Goal: Task Accomplishment & Management: Complete application form

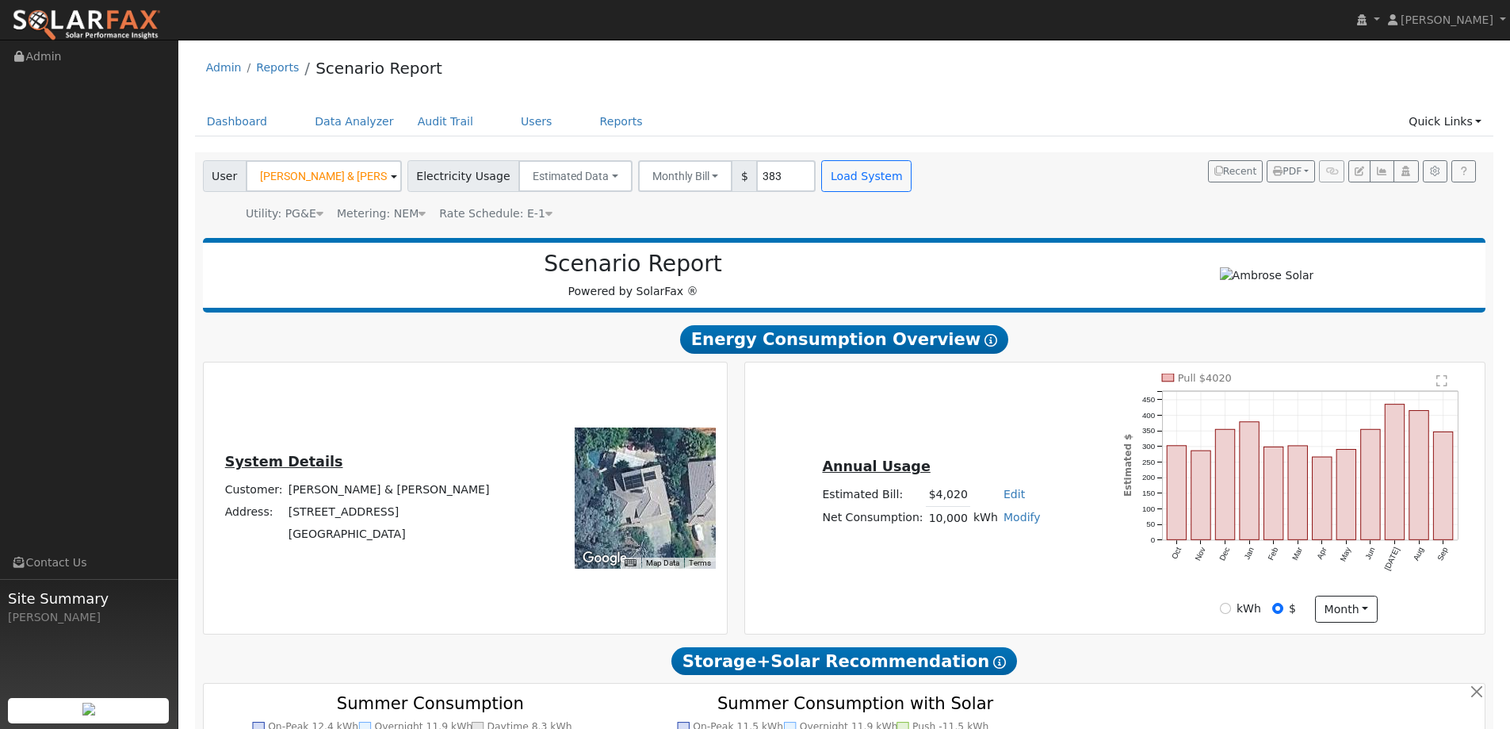
scroll to position [796, 0]
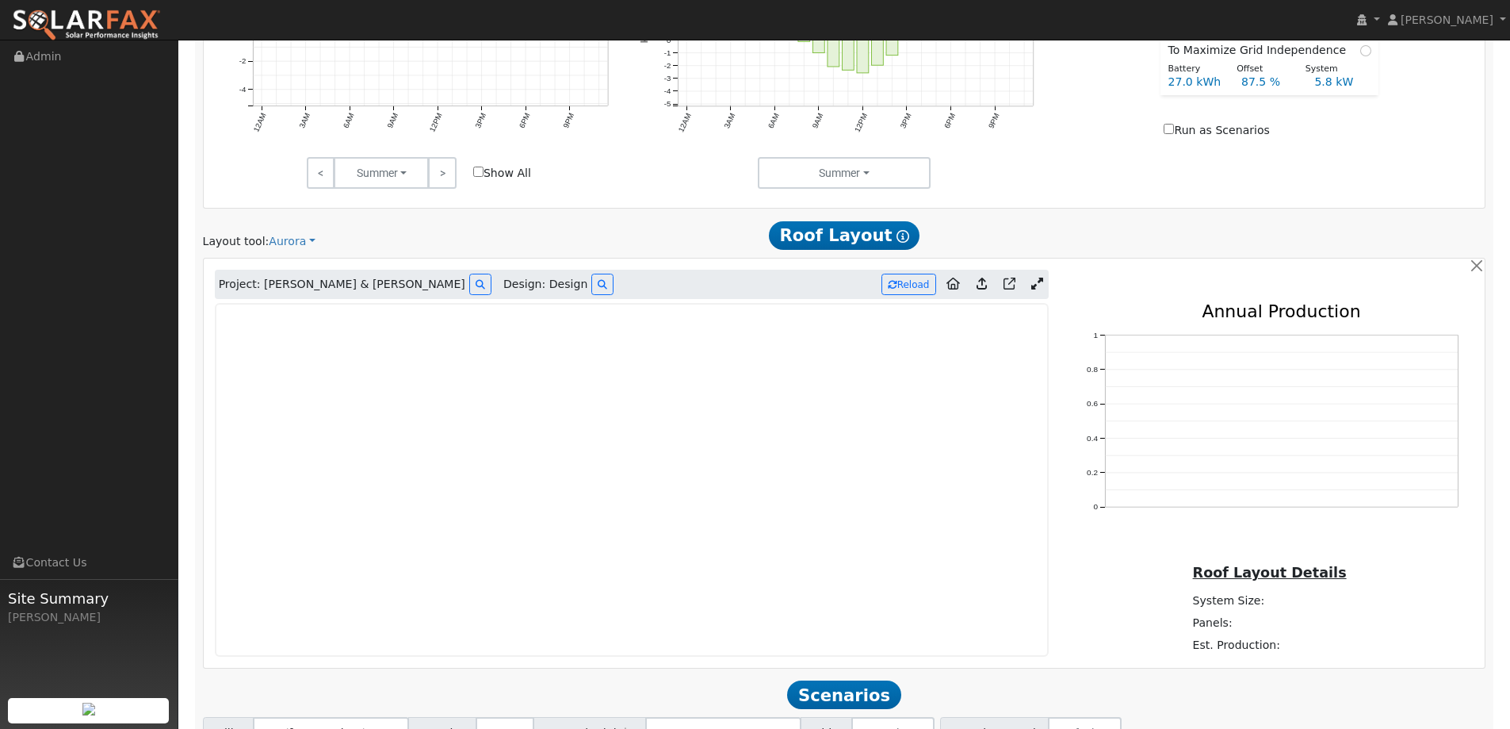
click at [117, 16] on img at bounding box center [86, 25] width 149 height 33
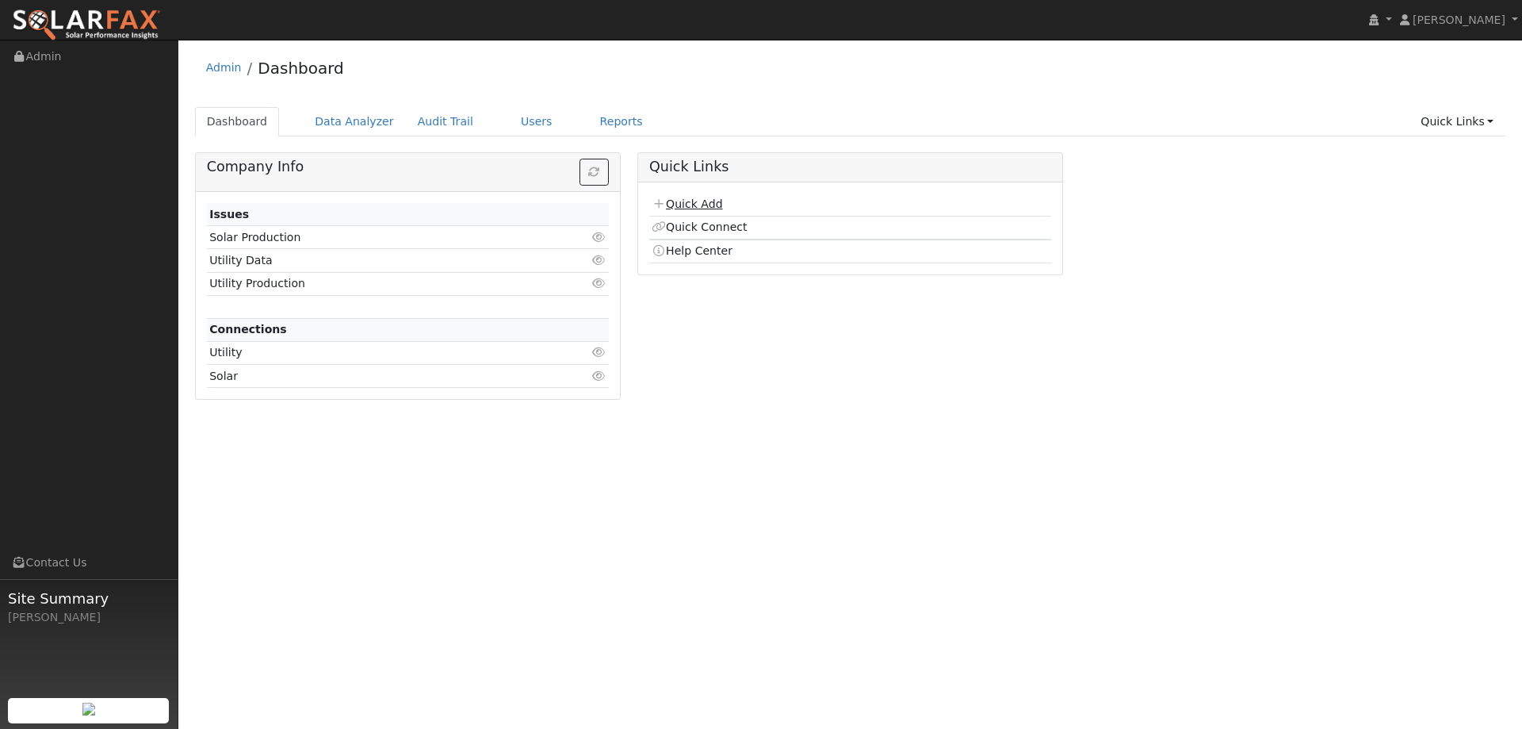
click at [689, 197] on link "Quick Add" at bounding box center [687, 203] width 71 height 13
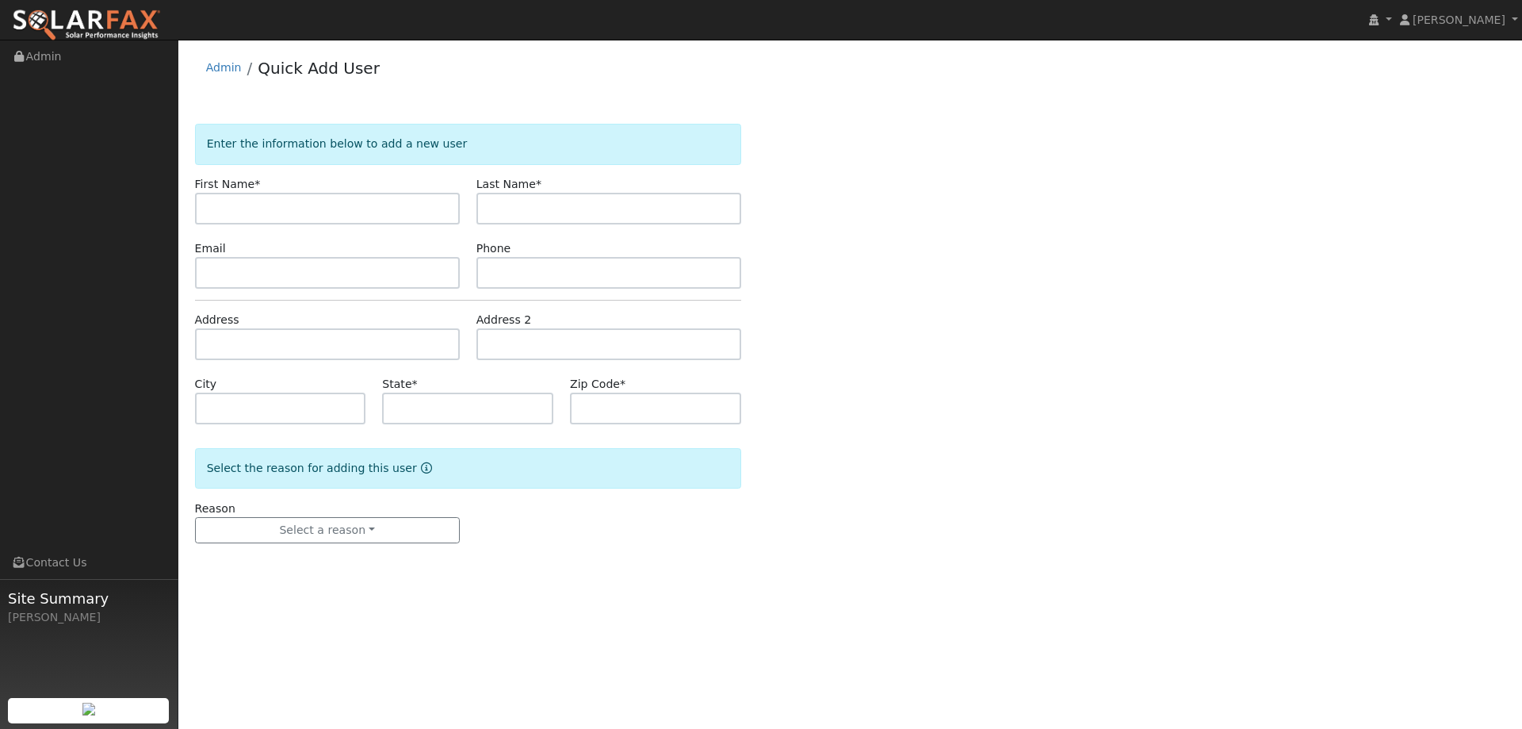
click at [374, 201] on input "text" at bounding box center [327, 209] width 265 height 32
type input "[PERSON_NAME]"
click at [515, 201] on input "text" at bounding box center [609, 209] width 265 height 32
type input "Mitchell"
click at [421, 270] on input "text" at bounding box center [327, 273] width 265 height 32
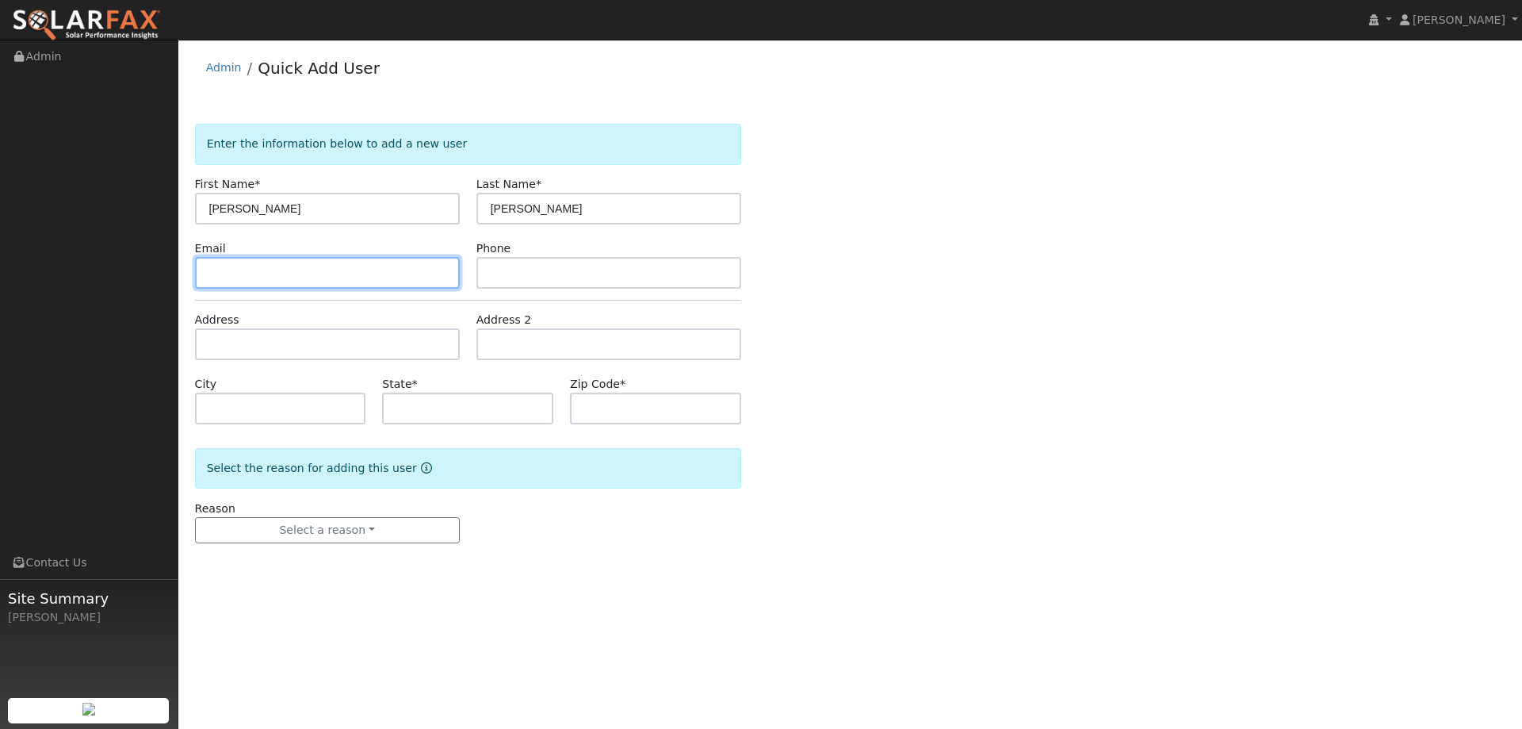
click at [433, 272] on input "text" at bounding box center [327, 273] width 265 height 32
paste input "jmitch2788@icloud.com"
type input "jmitch2788@icloud.com"
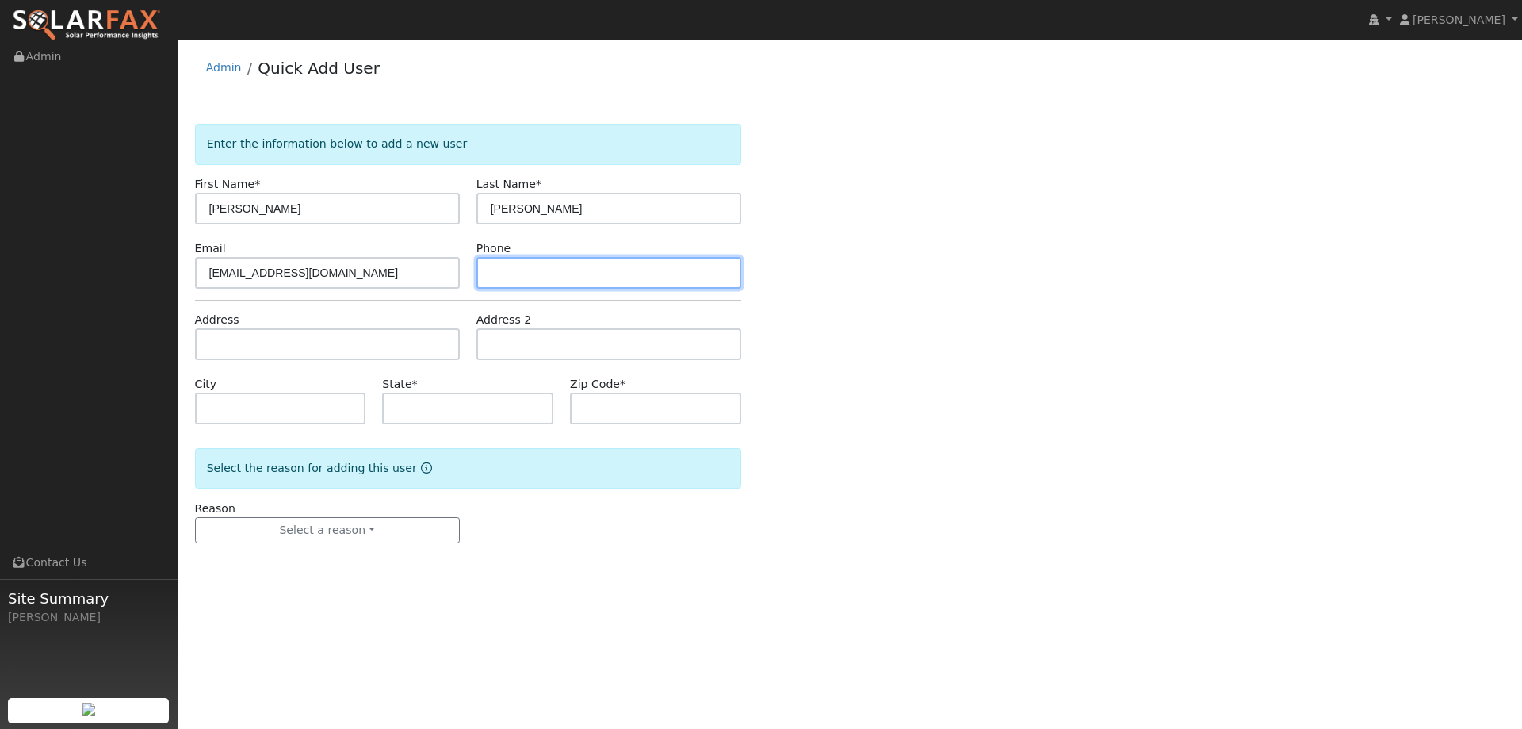
click at [506, 281] on input "text" at bounding box center [609, 273] width 265 height 32
click at [725, 277] on input "text" at bounding box center [609, 273] width 265 height 32
paste input "(925) 719-7177"
type input "(925) 719-7177"
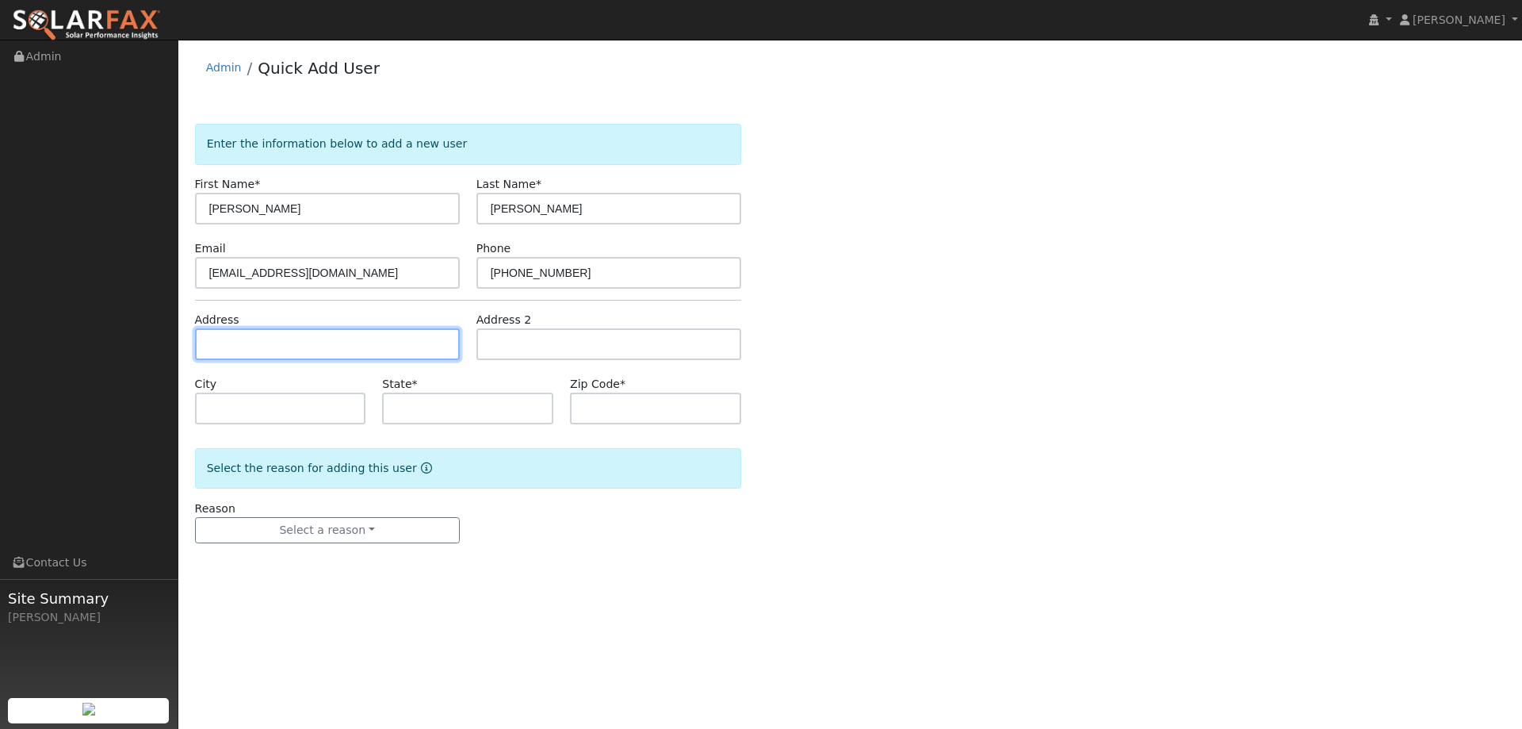
click at [426, 338] on input "text" at bounding box center [327, 344] width 265 height 32
paste input "[STREET_ADDRESS]"
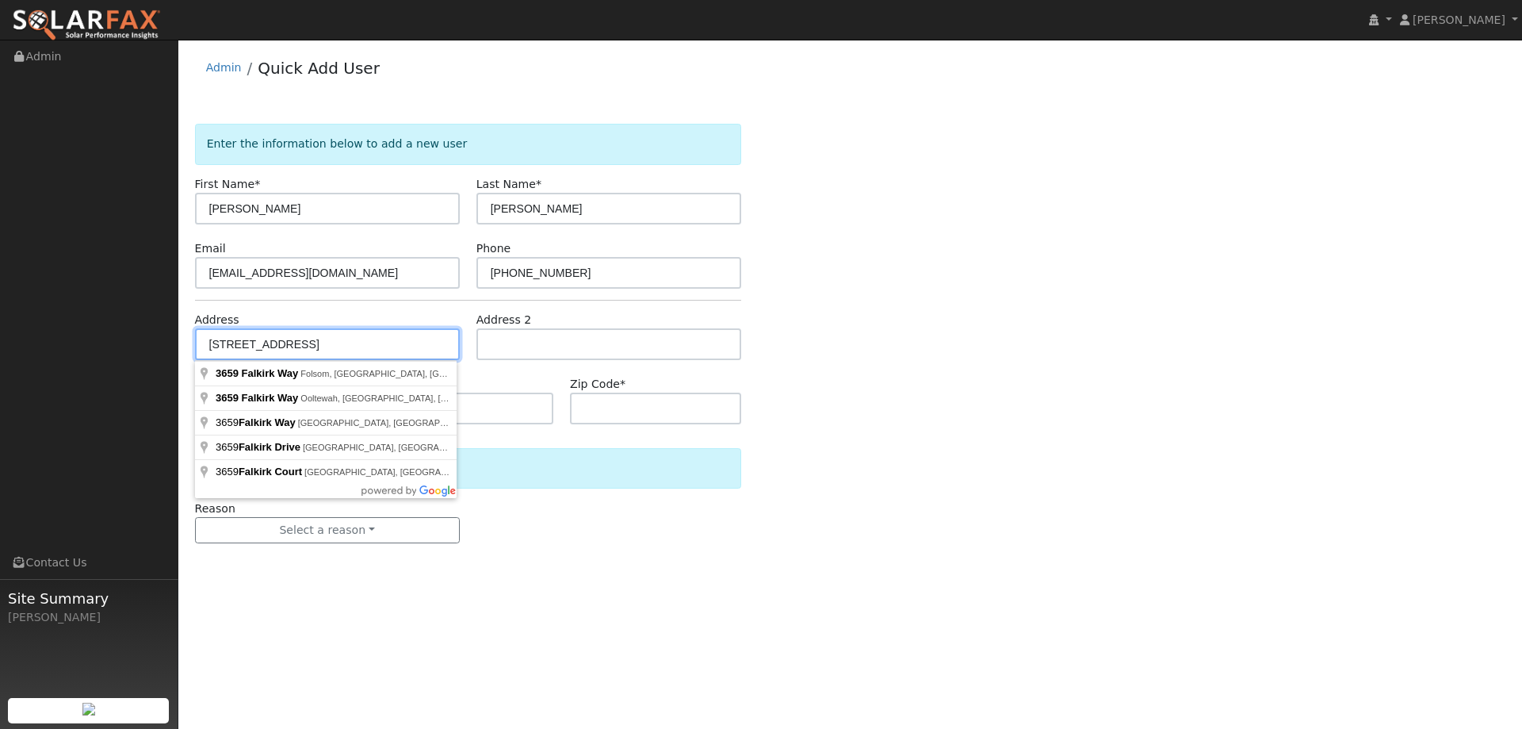
type input "[STREET_ADDRESS]"
click at [301, 347] on input "[STREET_ADDRESS]" at bounding box center [327, 344] width 265 height 32
click at [588, 407] on input "text" at bounding box center [655, 408] width 171 height 32
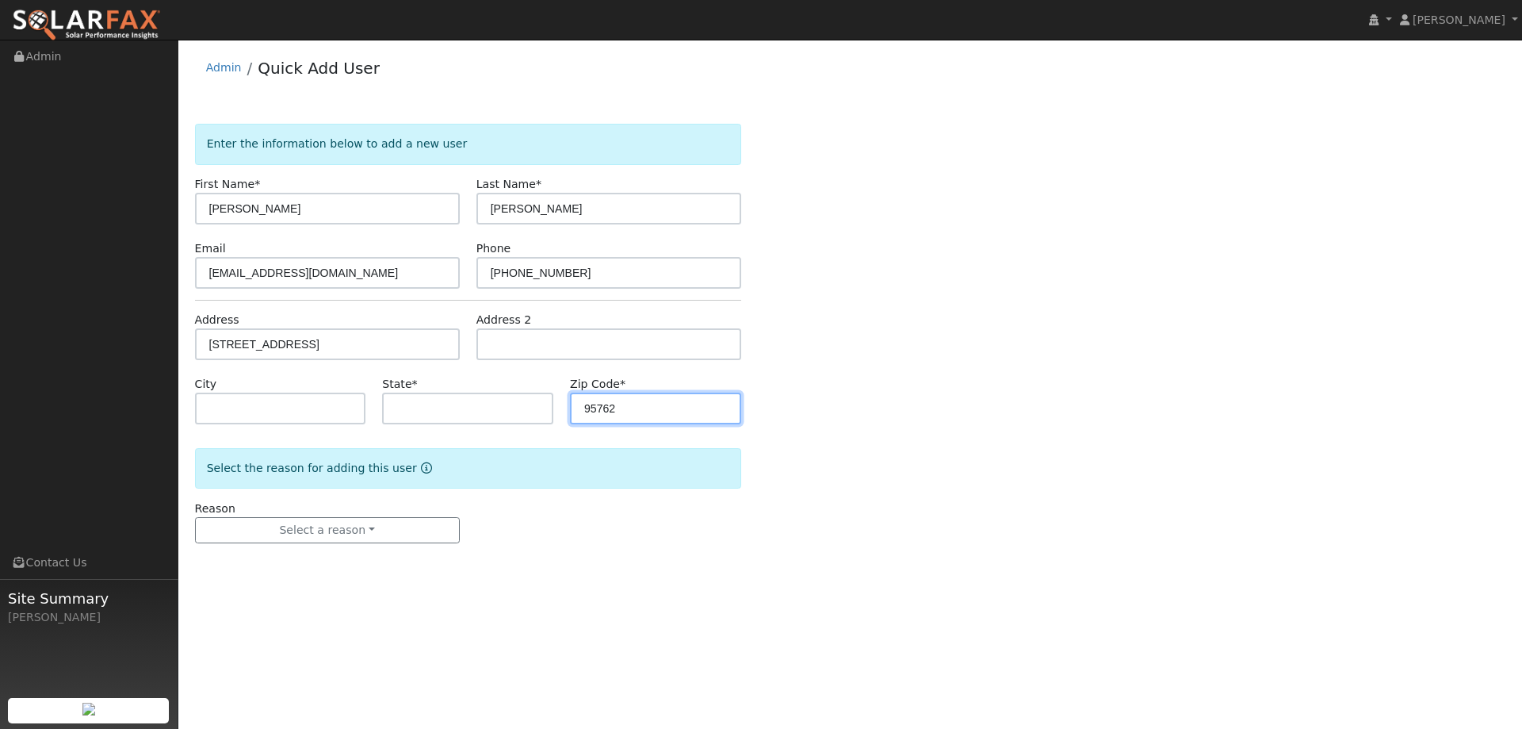
type input "95762"
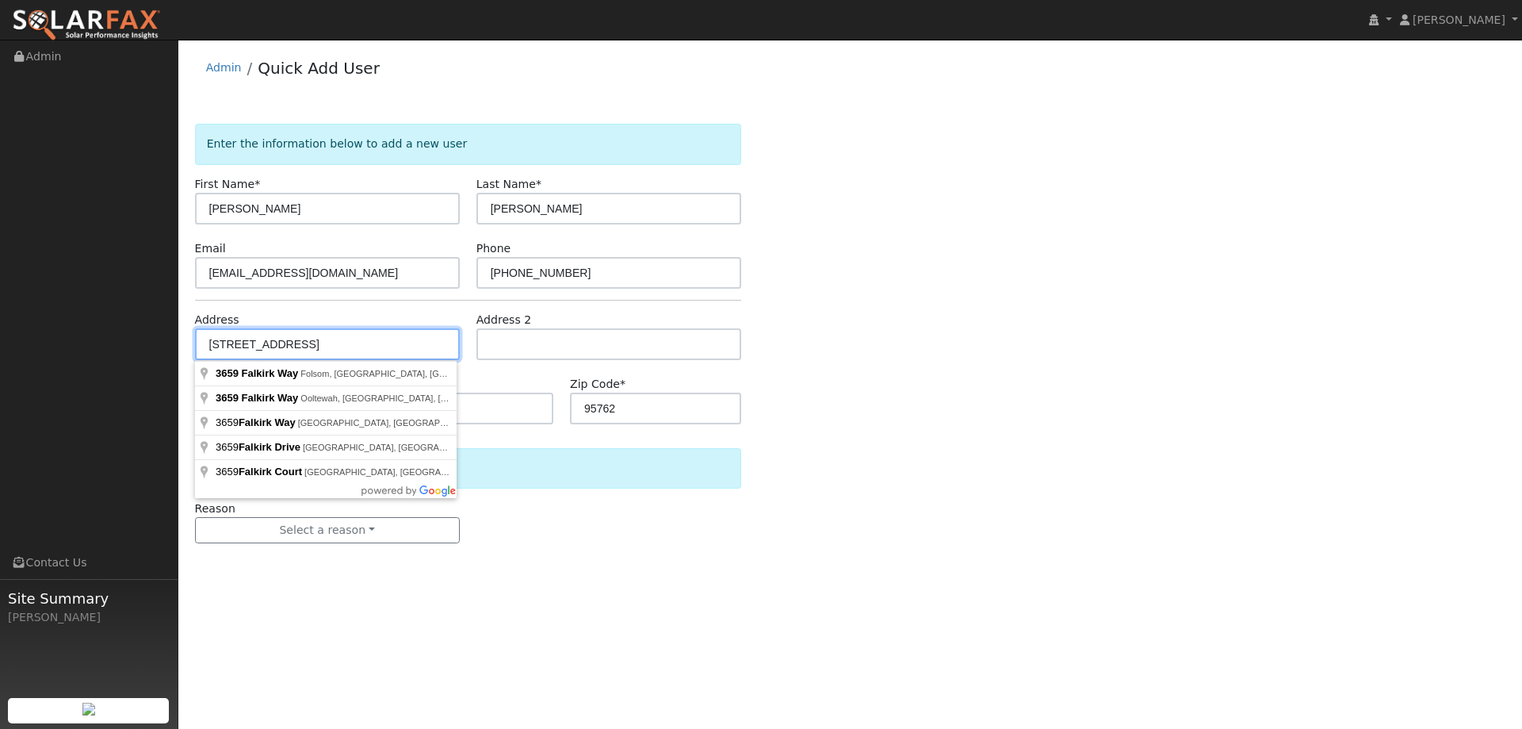
click at [378, 341] on input "[STREET_ADDRESS]" at bounding box center [327, 344] width 265 height 32
type input "[STREET_ADDRESS]"
type input "Folsom"
type input "CA"
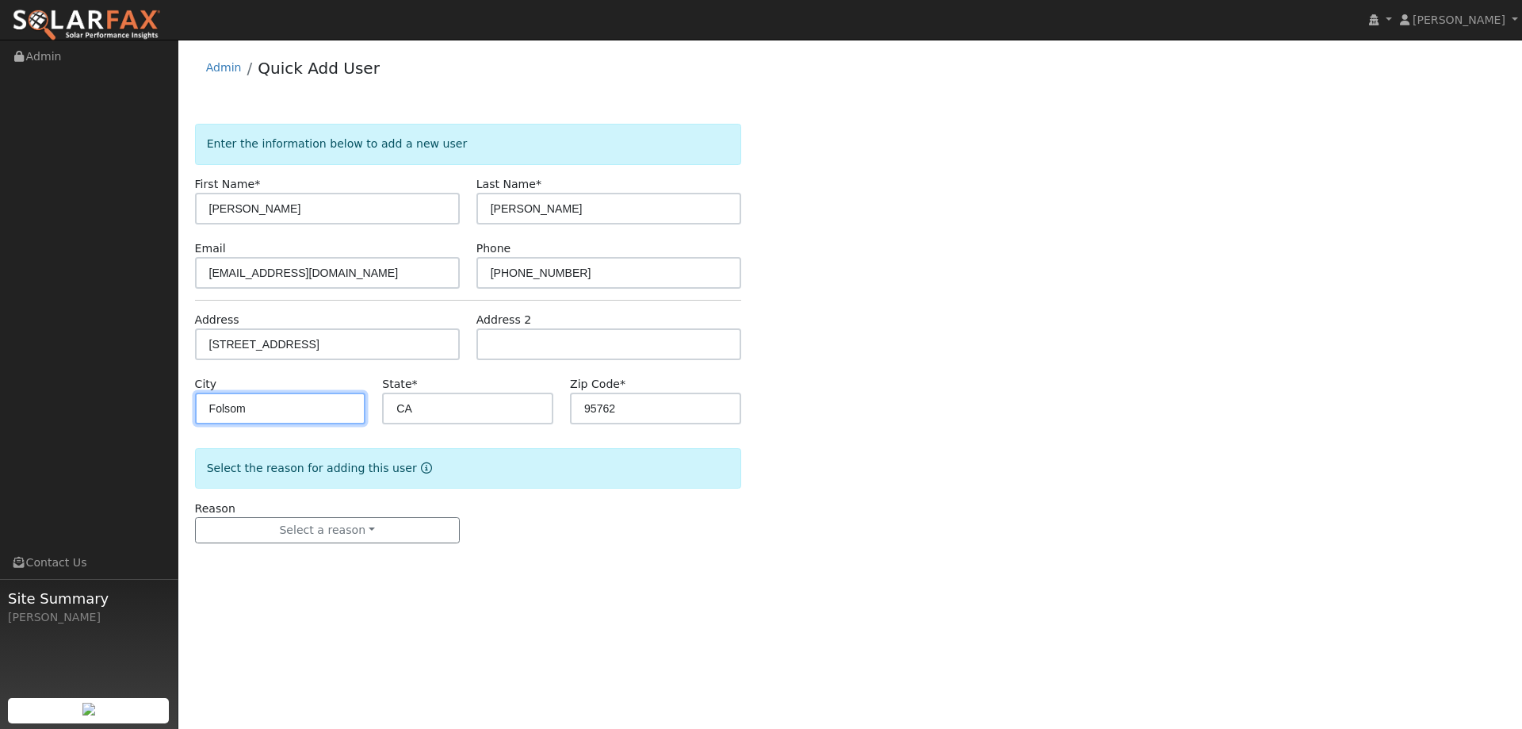
click at [330, 419] on input "Folsom" at bounding box center [280, 408] width 171 height 32
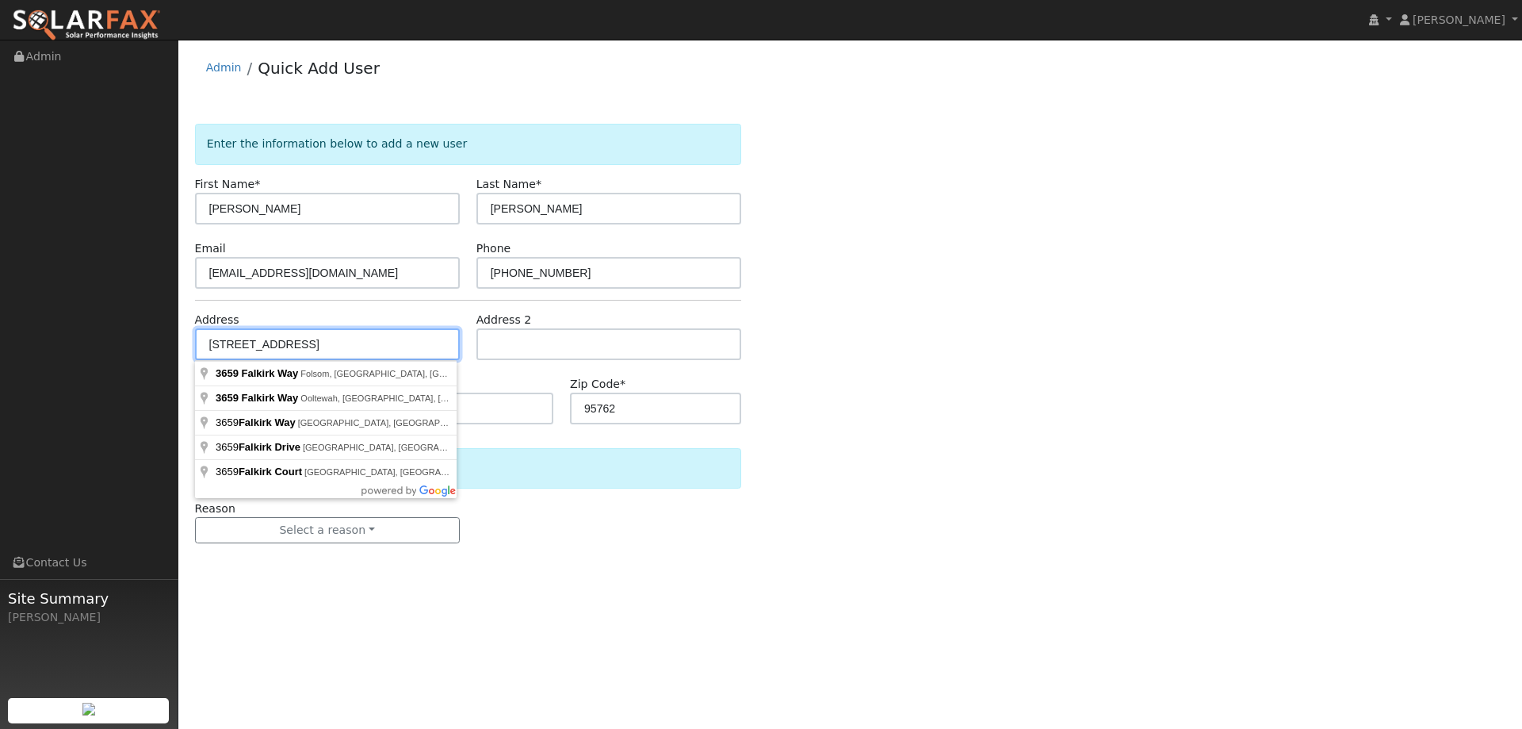
drag, startPoint x: 410, startPoint y: 346, endPoint x: 172, endPoint y: 330, distance: 238.4
click at [172, 330] on div "installed Lilliana Cruz Lilliana Cruz Profile My Company Help Center Terms Of S…" at bounding box center [761, 384] width 1522 height 689
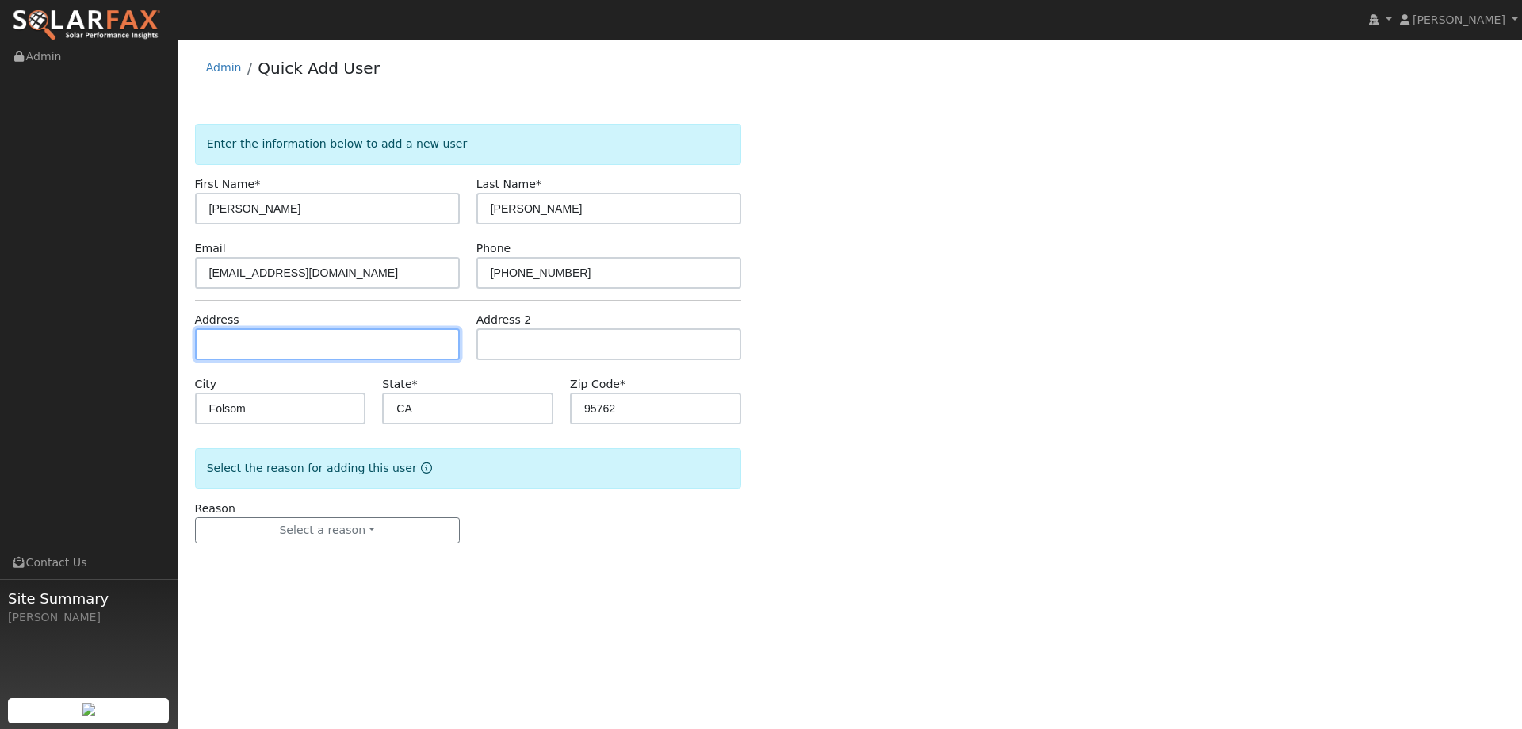
paste input "[STREET_ADDRESS]"
type input "[STREET_ADDRESS]"
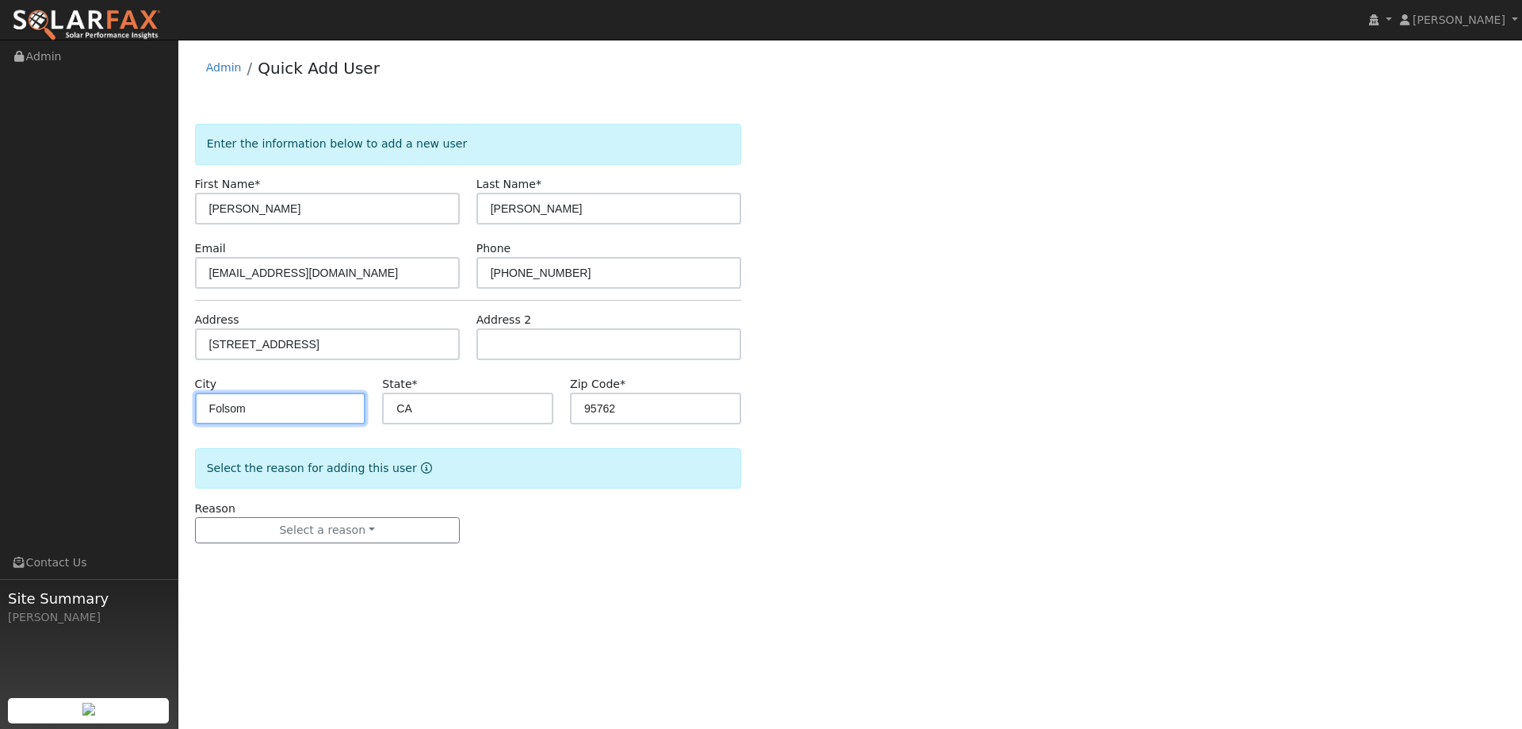
drag, startPoint x: 313, startPoint y: 409, endPoint x: 167, endPoint y: 408, distance: 145.9
click at [167, 408] on div "installed Lilliana Cruz Lilliana Cruz Profile My Company Help Center Terms Of S…" at bounding box center [761, 384] width 1522 height 689
click at [255, 405] on input "El DOrado Hills" at bounding box center [280, 408] width 171 height 32
type input "[GEOGRAPHIC_DATA]"
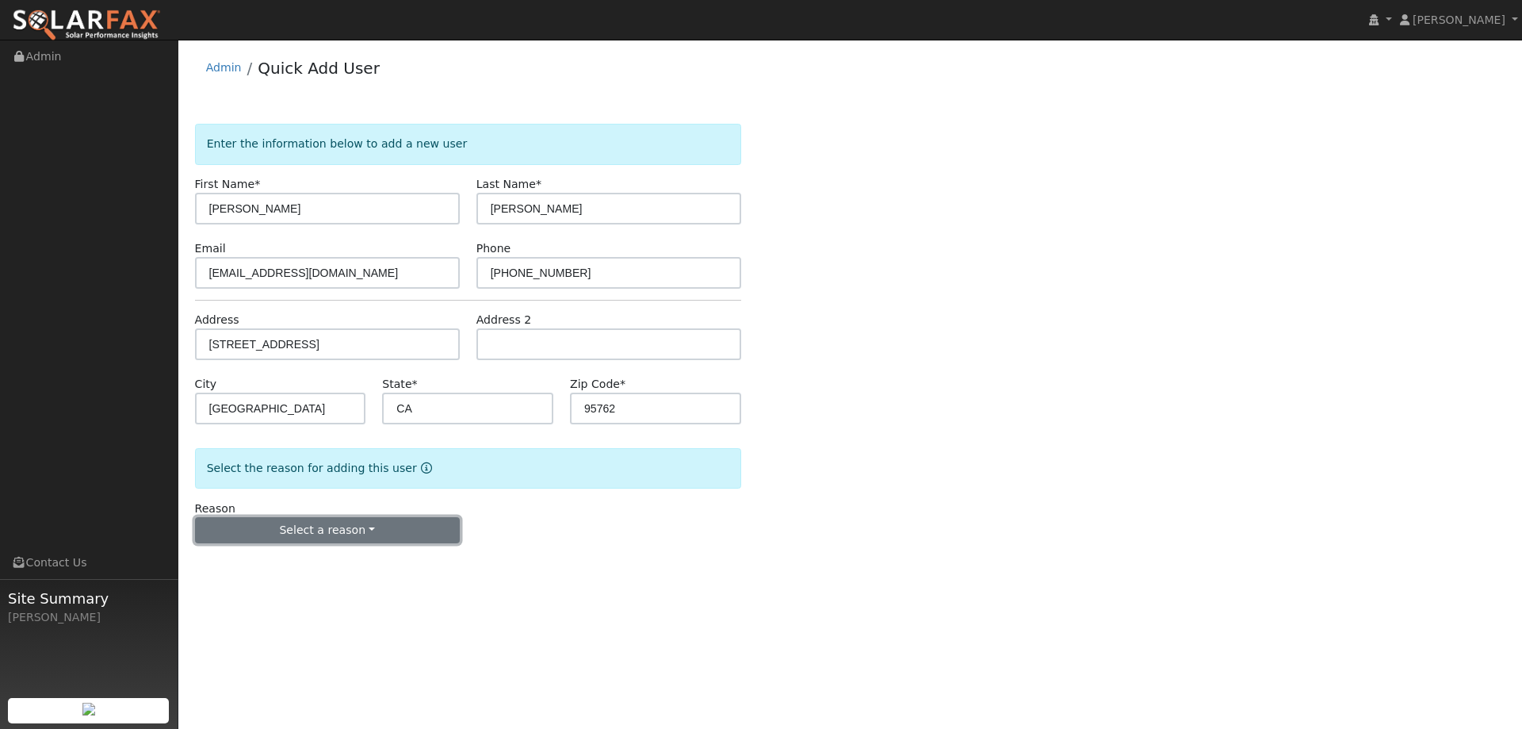
click at [364, 527] on button "Select a reason" at bounding box center [327, 530] width 265 height 27
click at [315, 562] on link "New lead" at bounding box center [283, 563] width 175 height 22
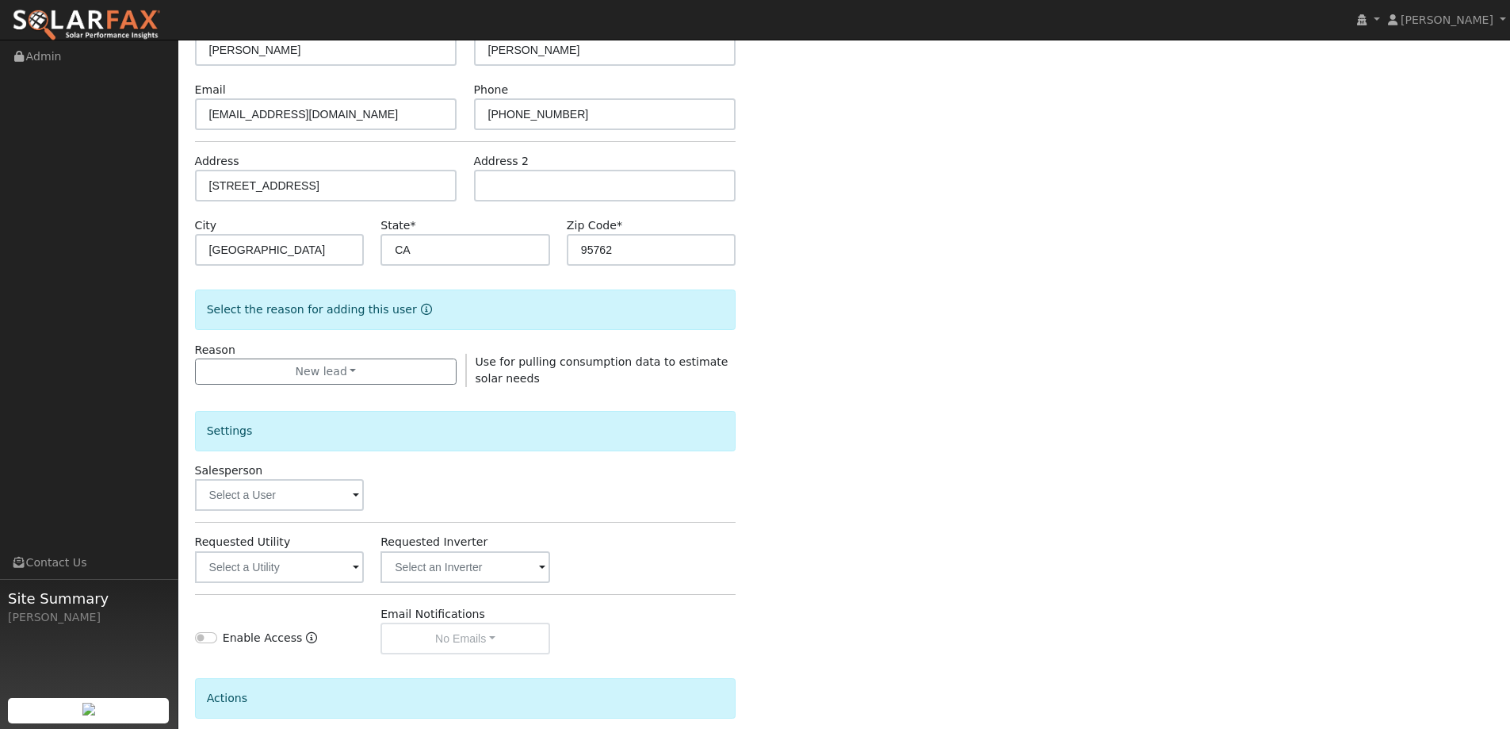
scroll to position [298, 0]
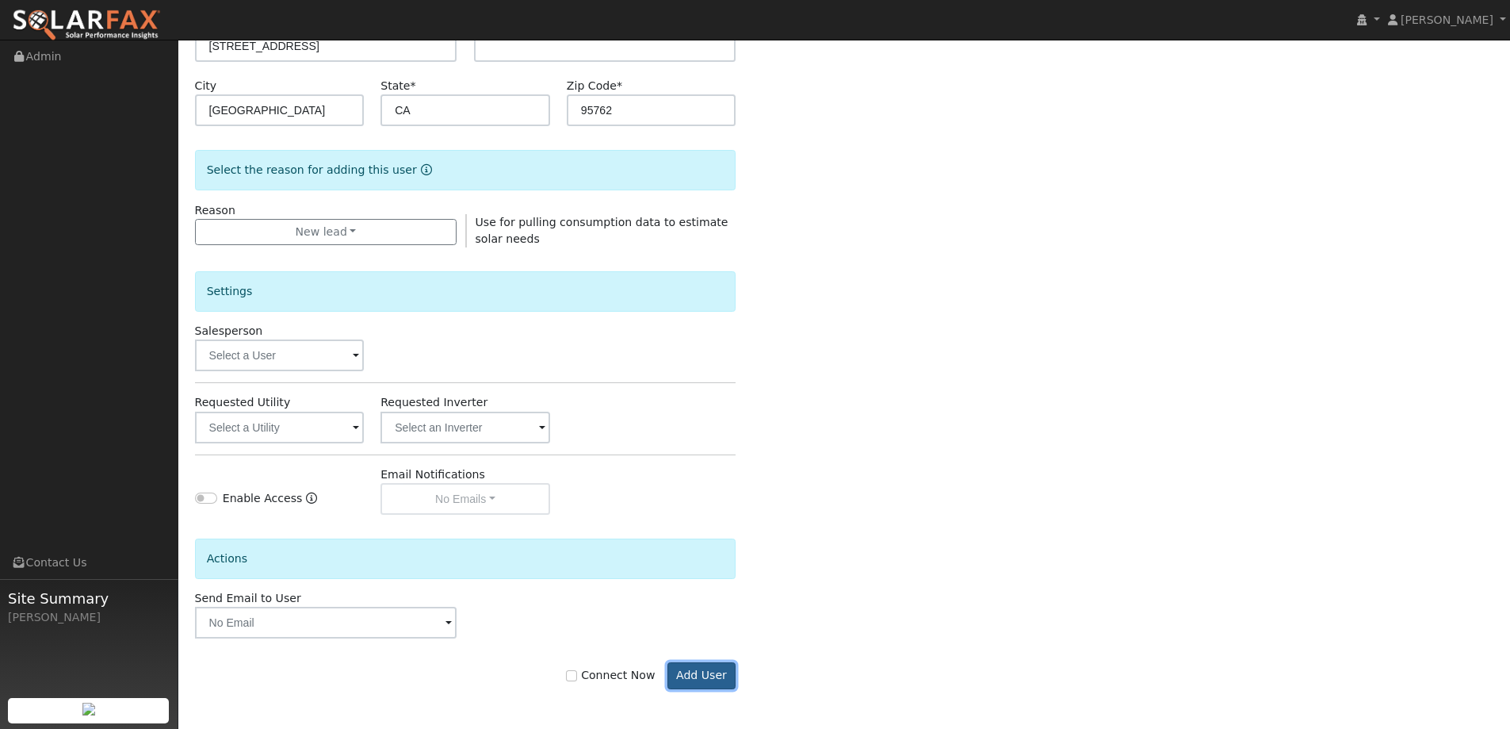
click at [684, 675] on button "Add User" at bounding box center [702, 675] width 69 height 27
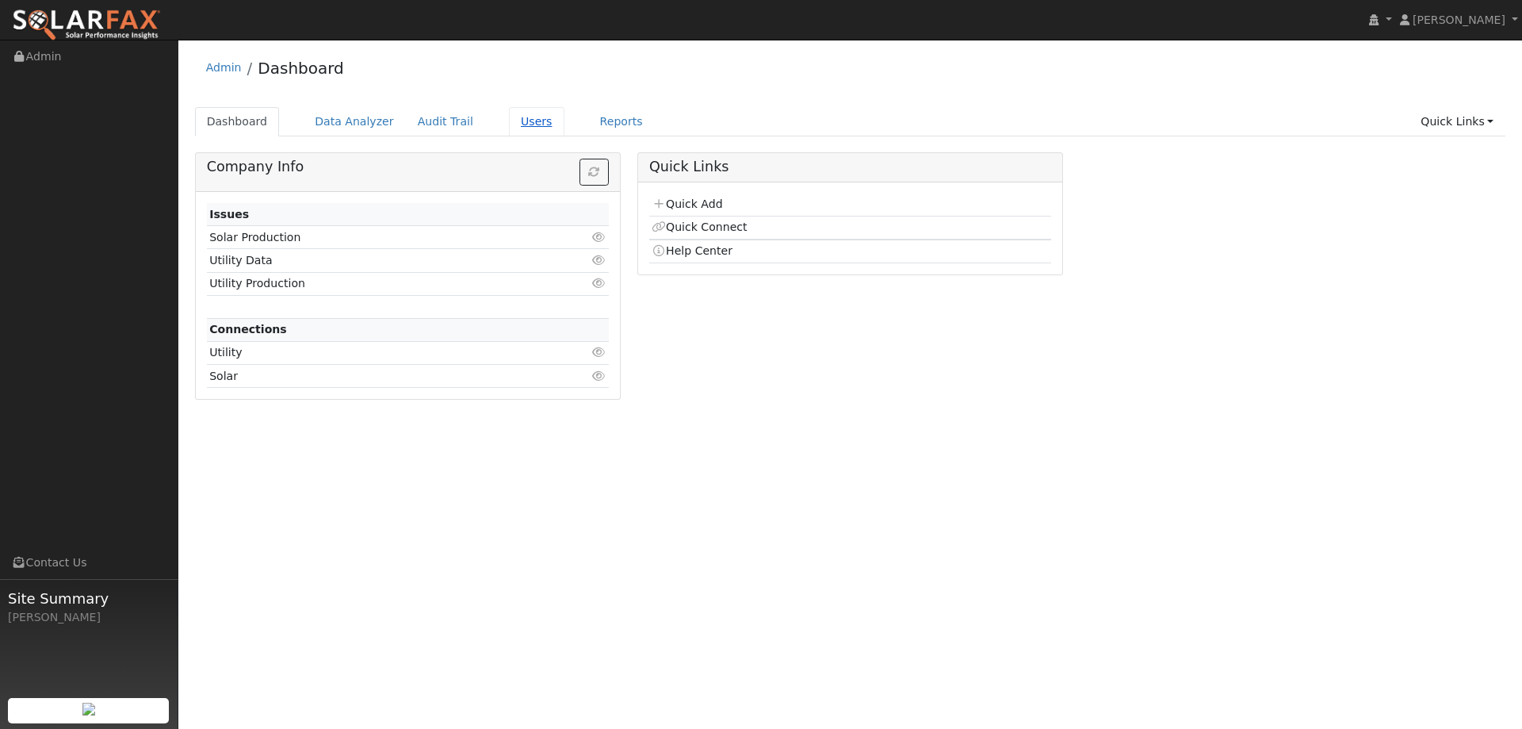
click at [522, 123] on link "Users" at bounding box center [536, 121] width 55 height 29
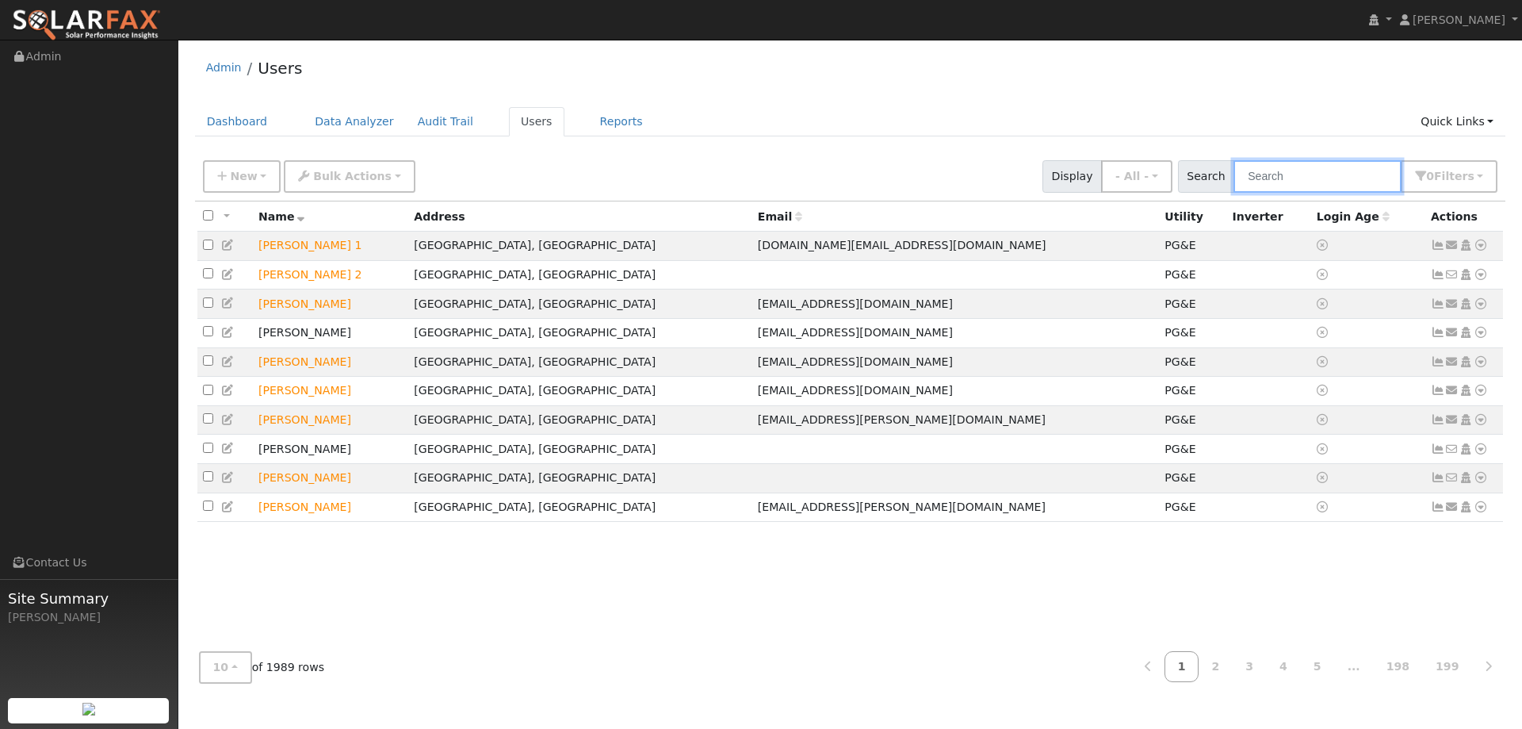
click at [1254, 174] on input "text" at bounding box center [1318, 176] width 168 height 33
click at [1343, 188] on input "text" at bounding box center [1318, 176] width 168 height 33
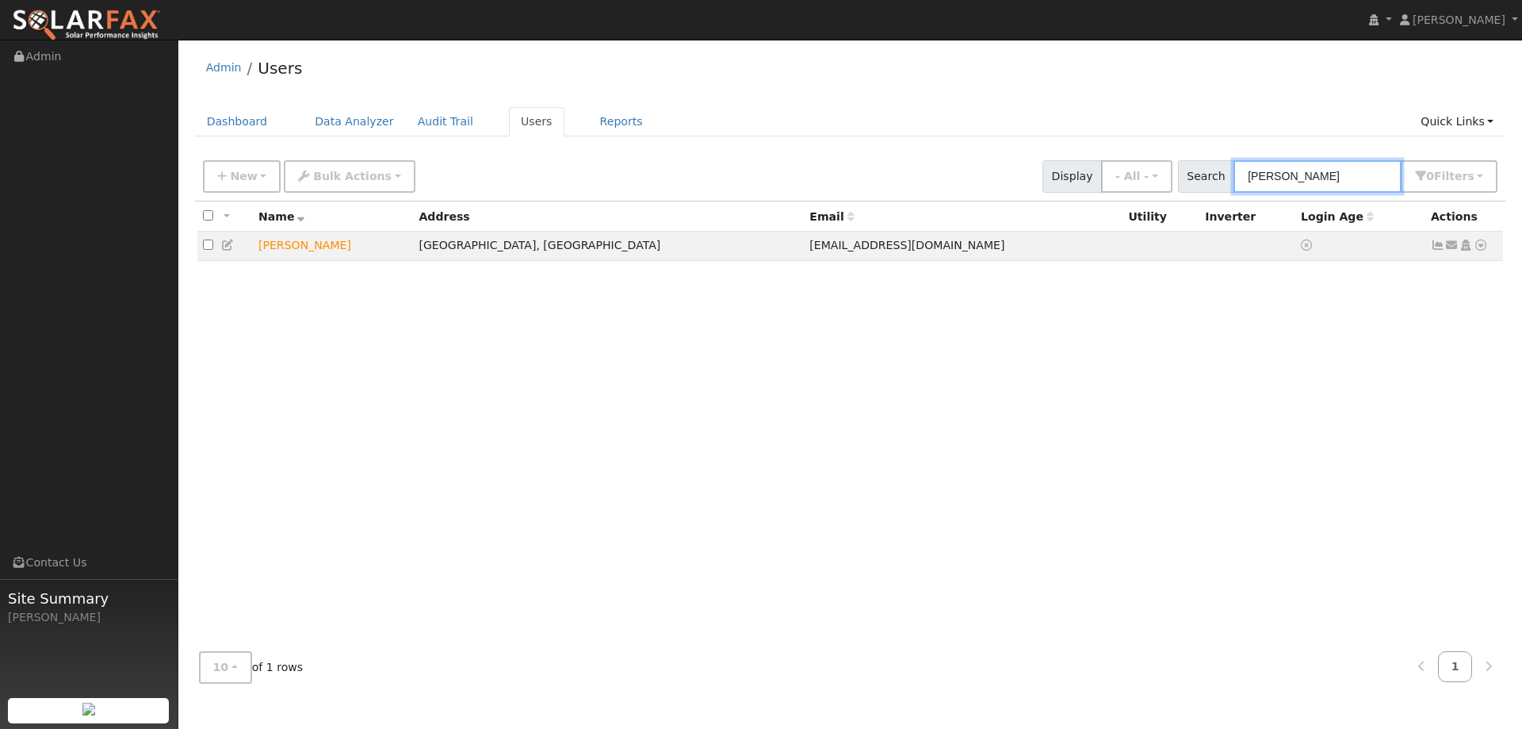
type input "Justin Mit"
click at [1475, 251] on icon at bounding box center [1481, 244] width 14 height 11
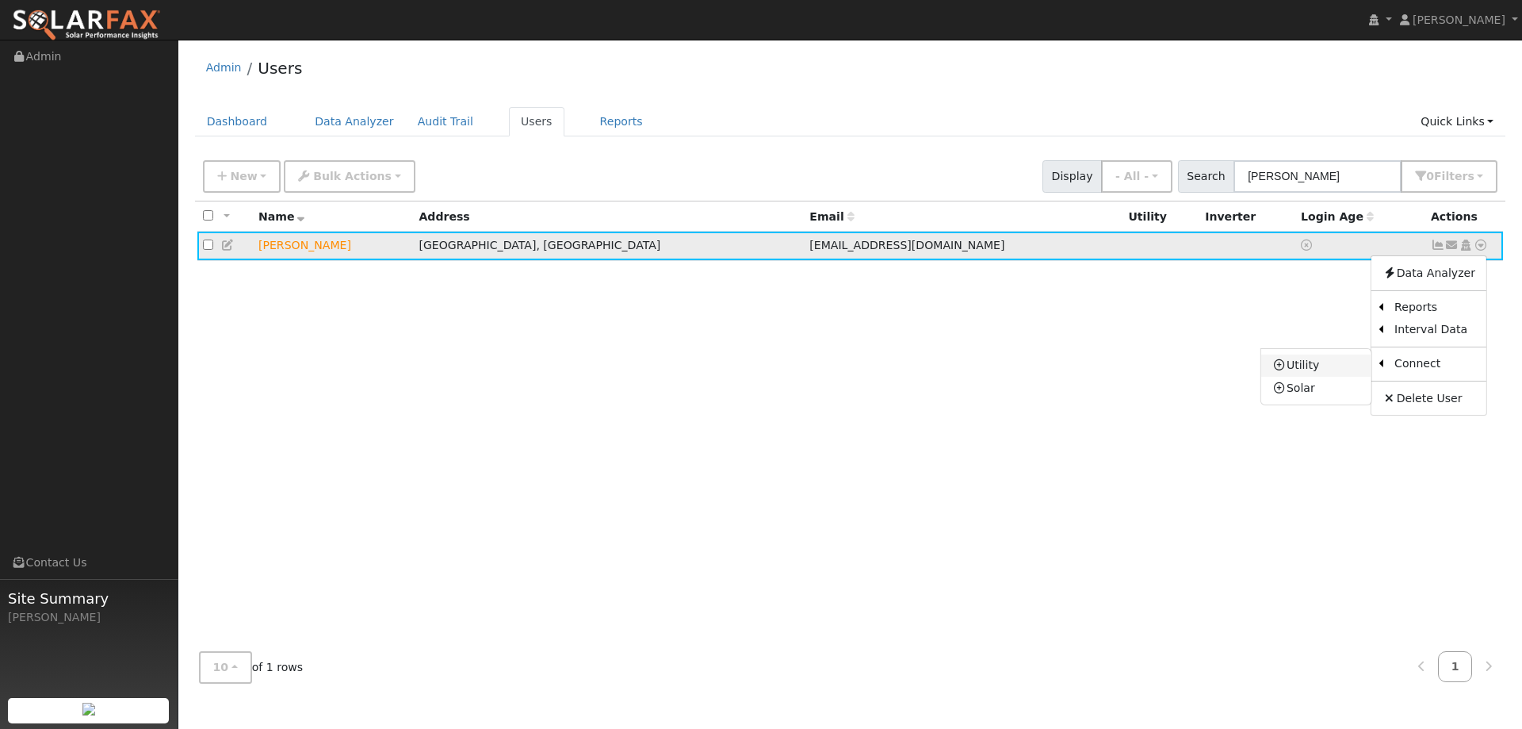
click at [1339, 362] on link "Utility" at bounding box center [1316, 365] width 110 height 22
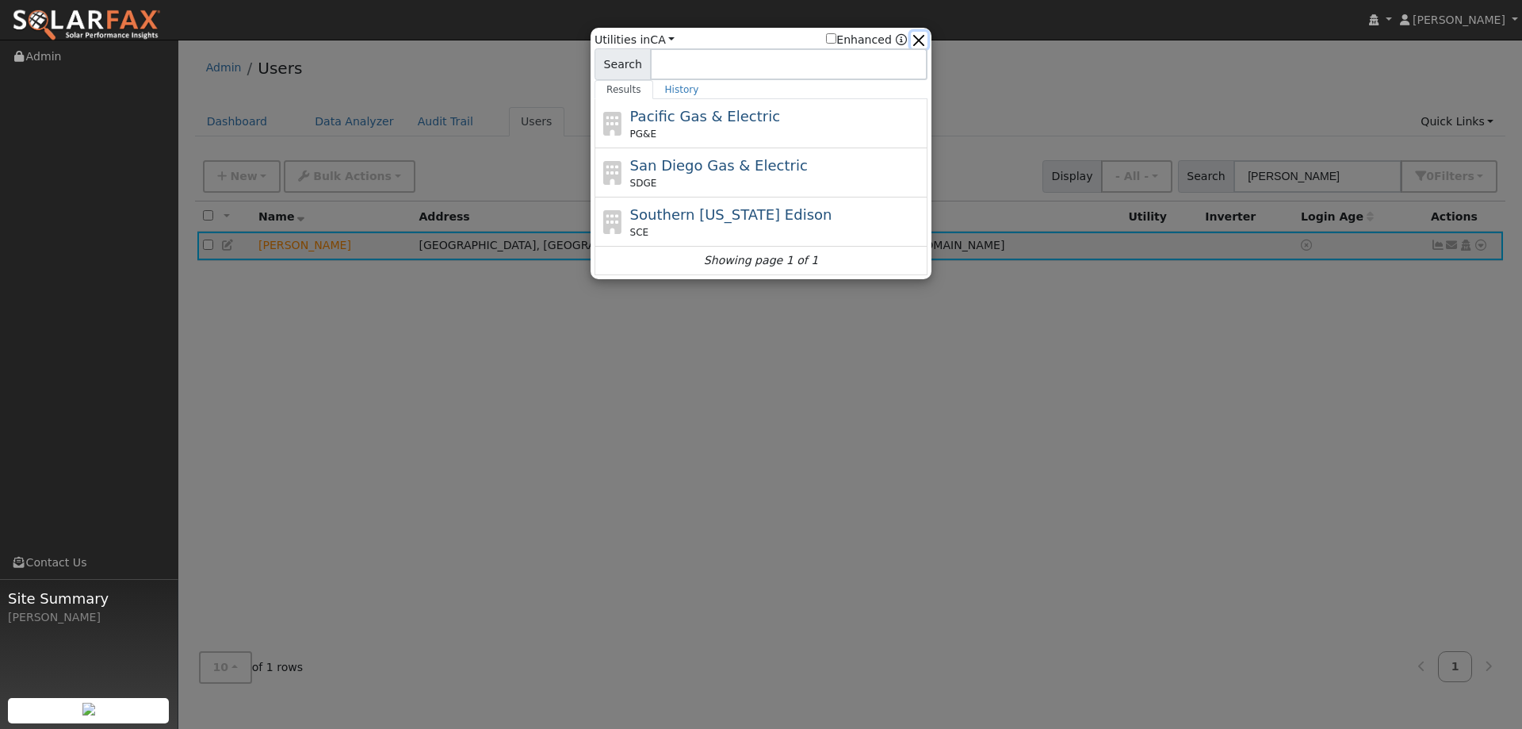
click at [919, 42] on button "button" at bounding box center [919, 40] width 17 height 17
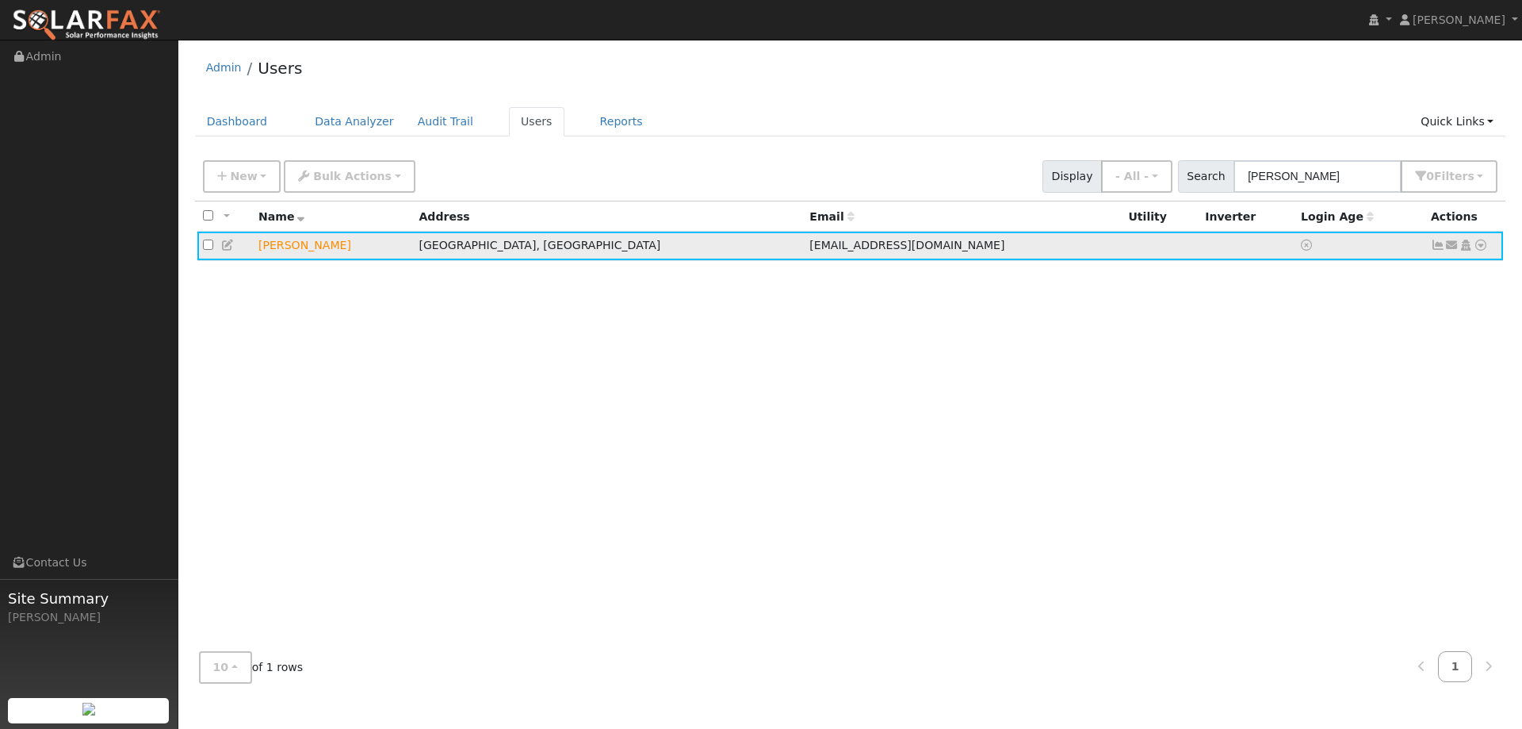
click at [1480, 243] on icon at bounding box center [1481, 244] width 14 height 11
click at [1332, 362] on link "Utility" at bounding box center [1316, 365] width 110 height 22
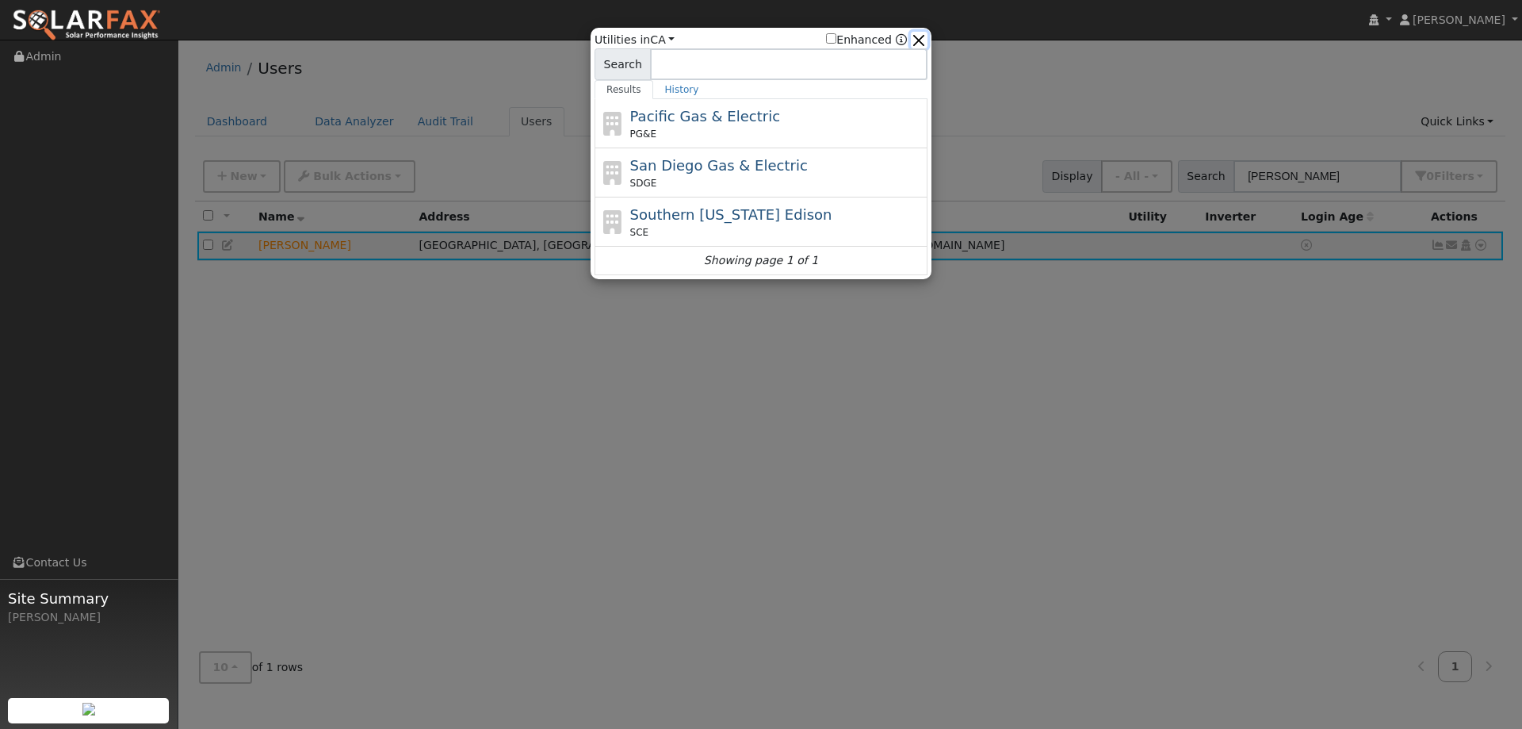
drag, startPoint x: 921, startPoint y: 33, endPoint x: 1145, endPoint y: 90, distance: 230.8
click at [920, 33] on button "button" at bounding box center [919, 40] width 17 height 17
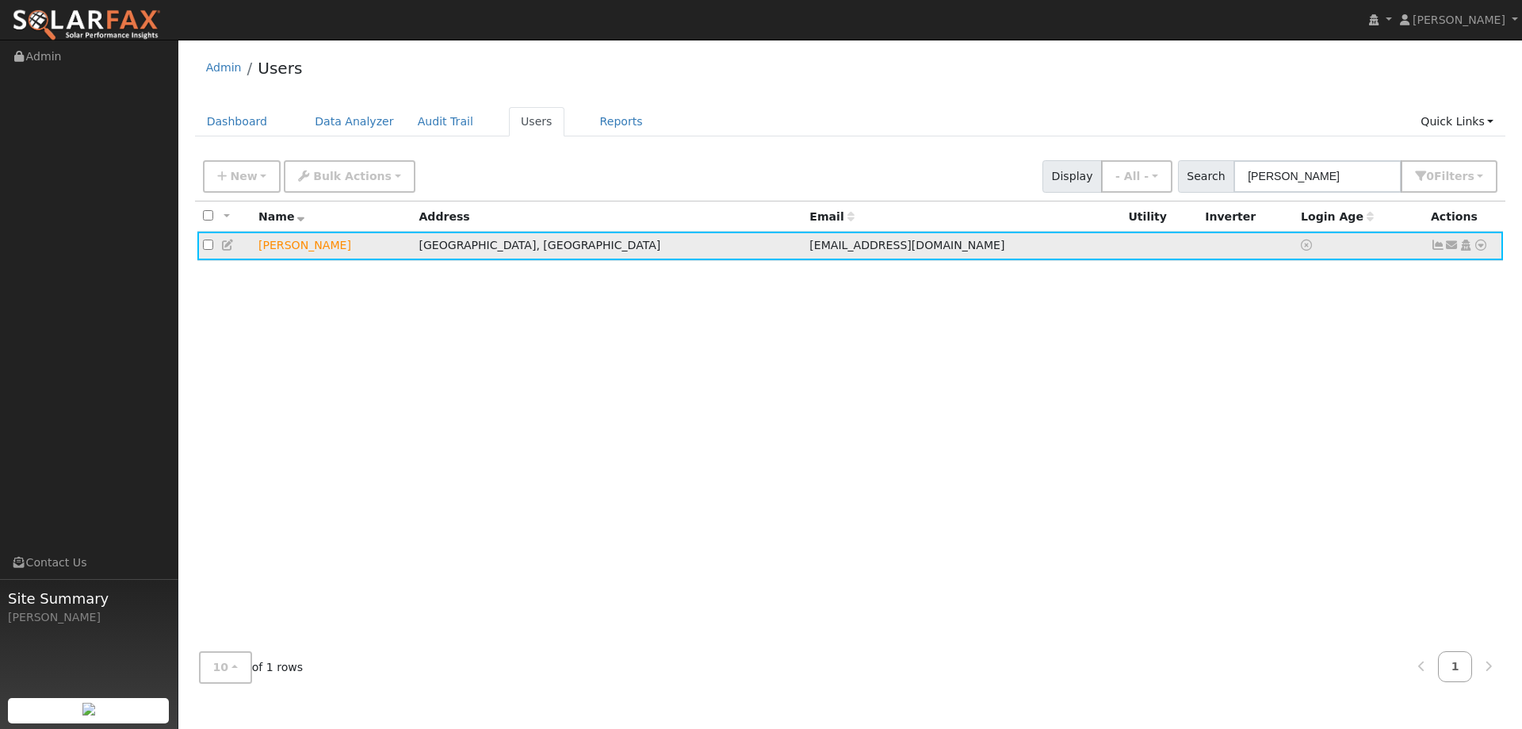
click at [1478, 243] on icon at bounding box center [1481, 244] width 14 height 11
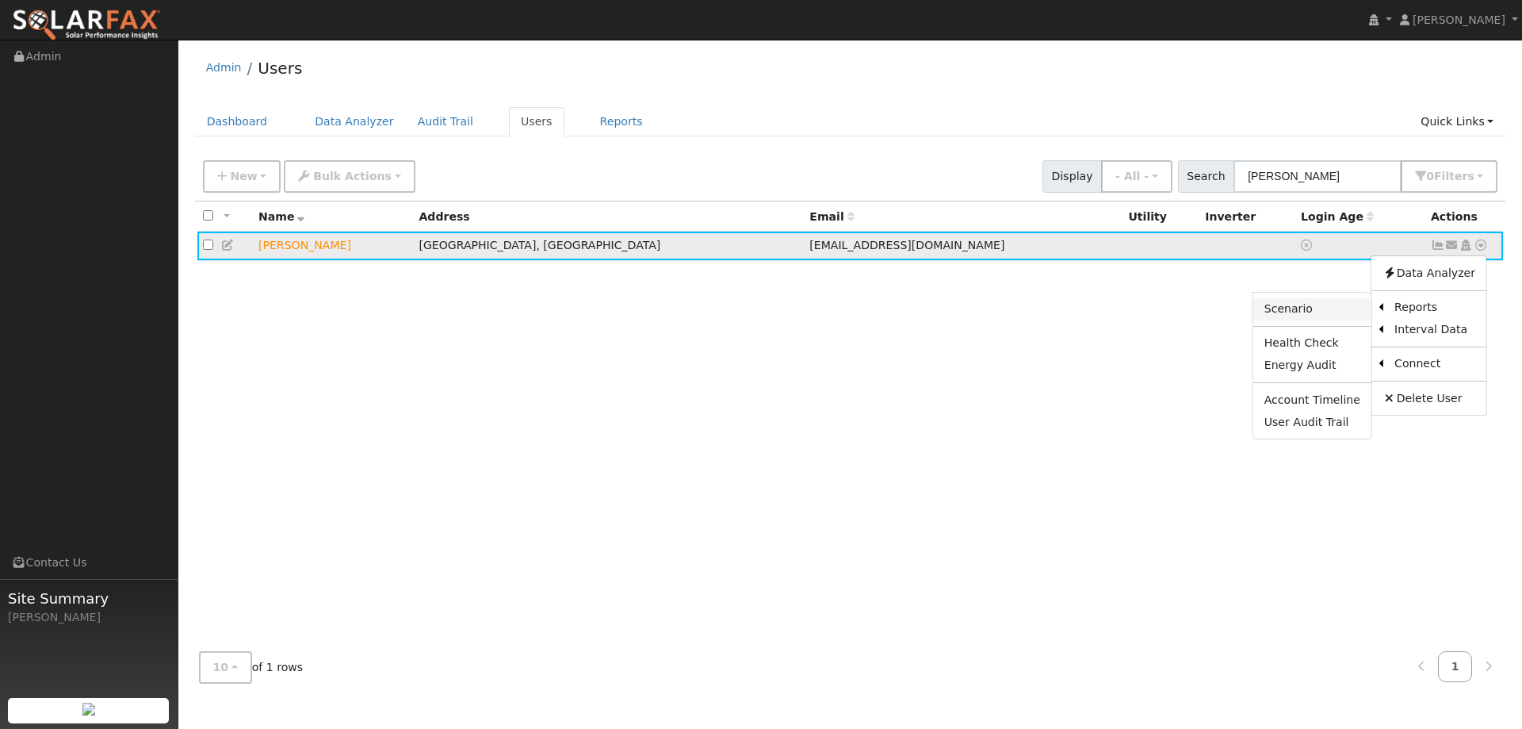
click at [1328, 312] on link "Scenario" at bounding box center [1312, 309] width 118 height 22
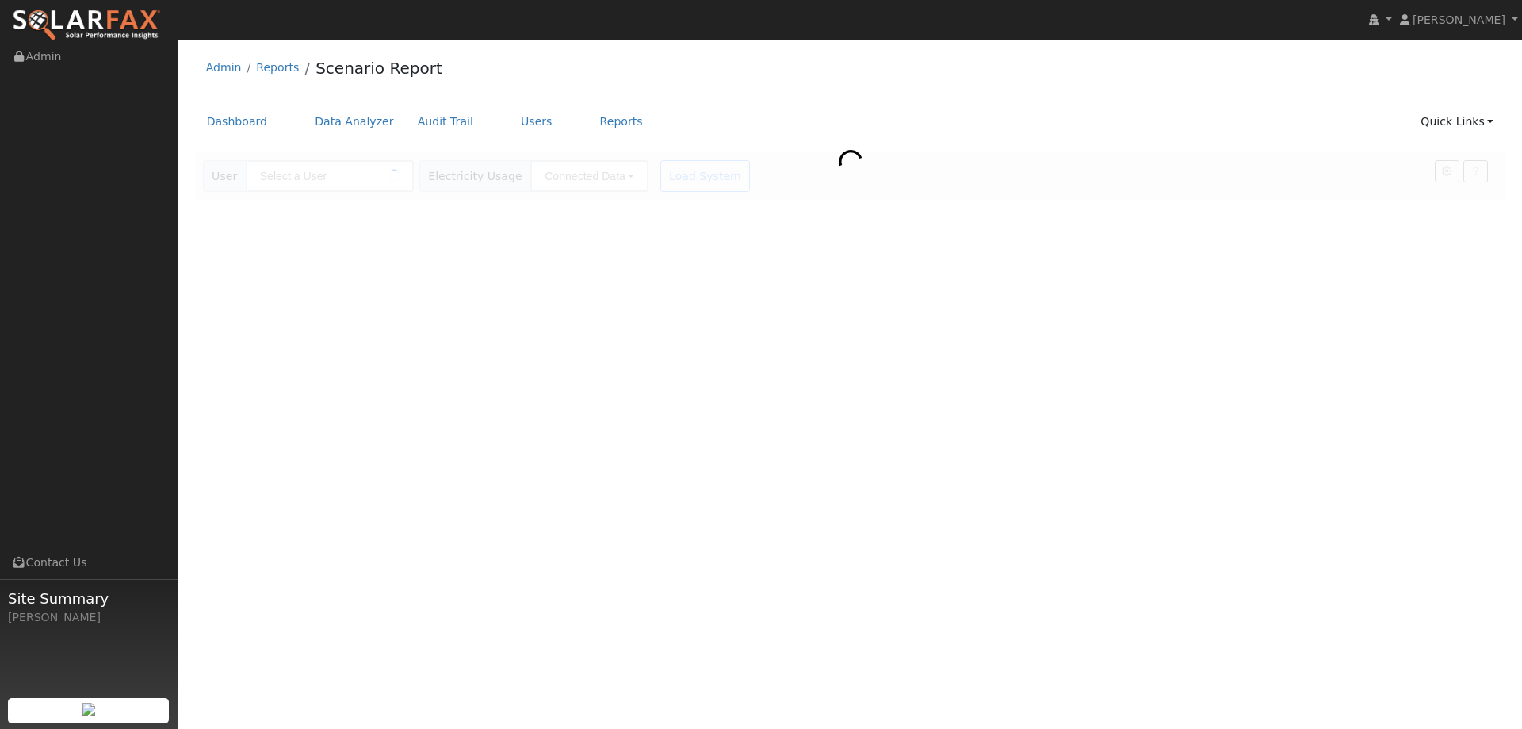
type input "[PERSON_NAME]"
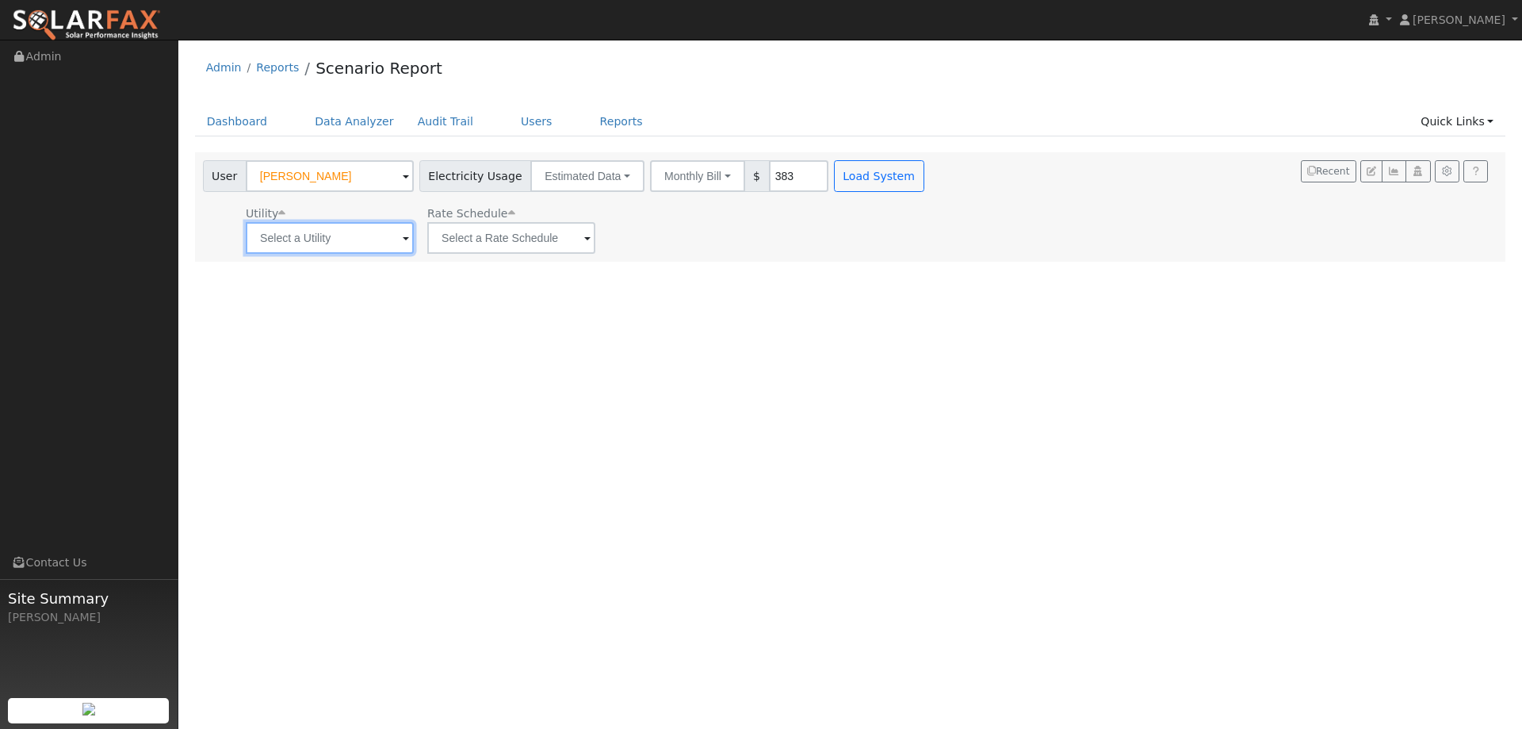
click at [374, 234] on input "text" at bounding box center [330, 238] width 168 height 32
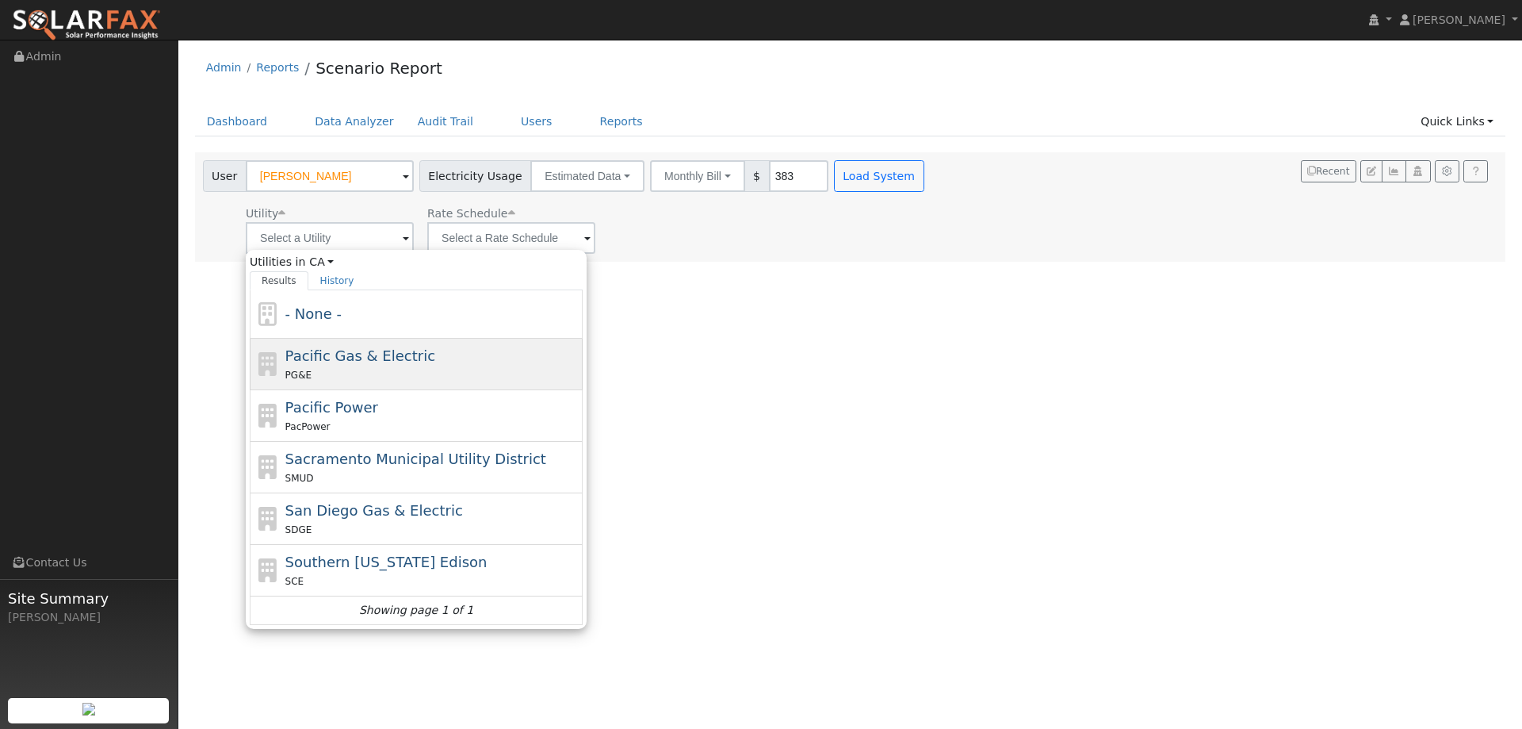
click at [354, 361] on span "Pacific Gas & Electric" at bounding box center [360, 355] width 150 height 17
type input "Pacific Gas & Electric"
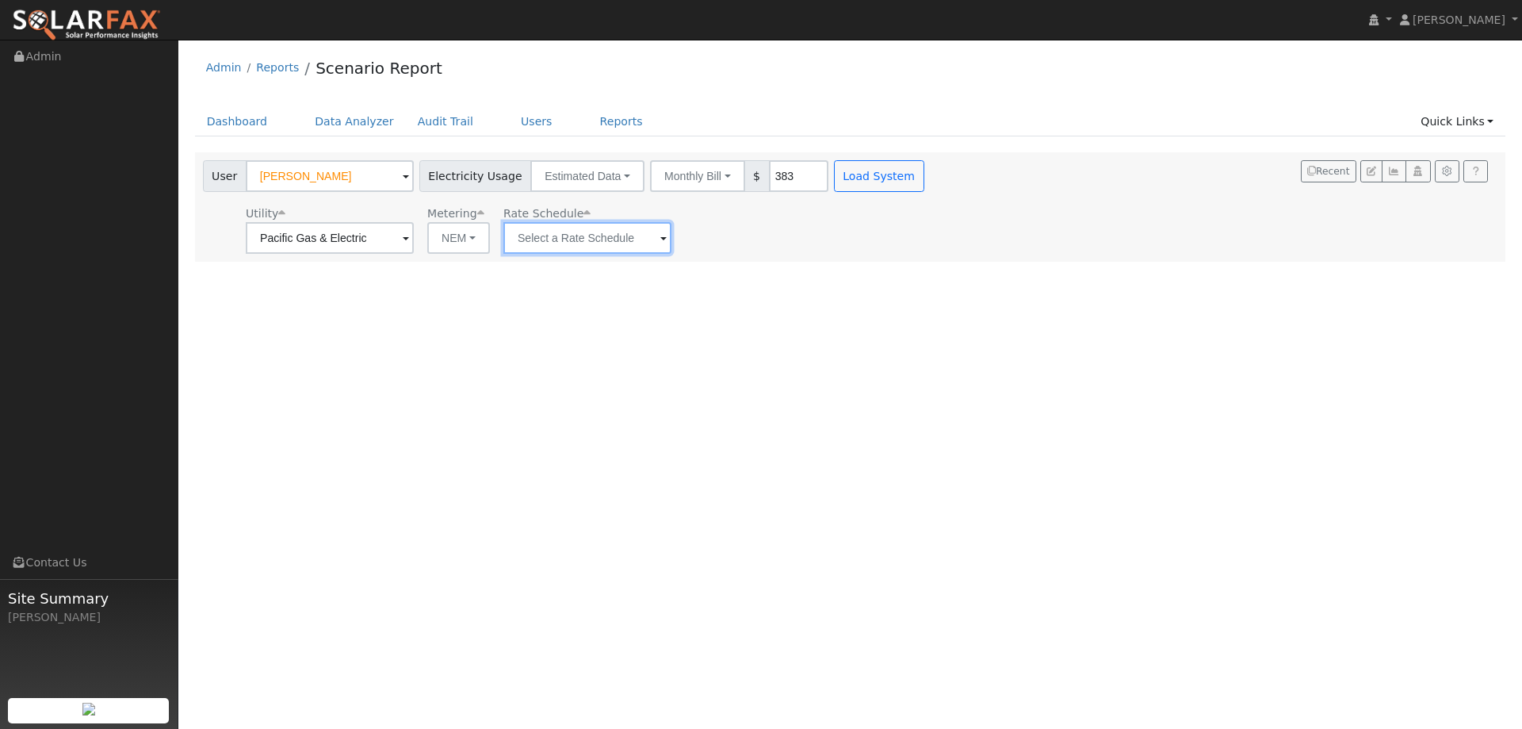
click at [571, 254] on input "text" at bounding box center [587, 238] width 168 height 32
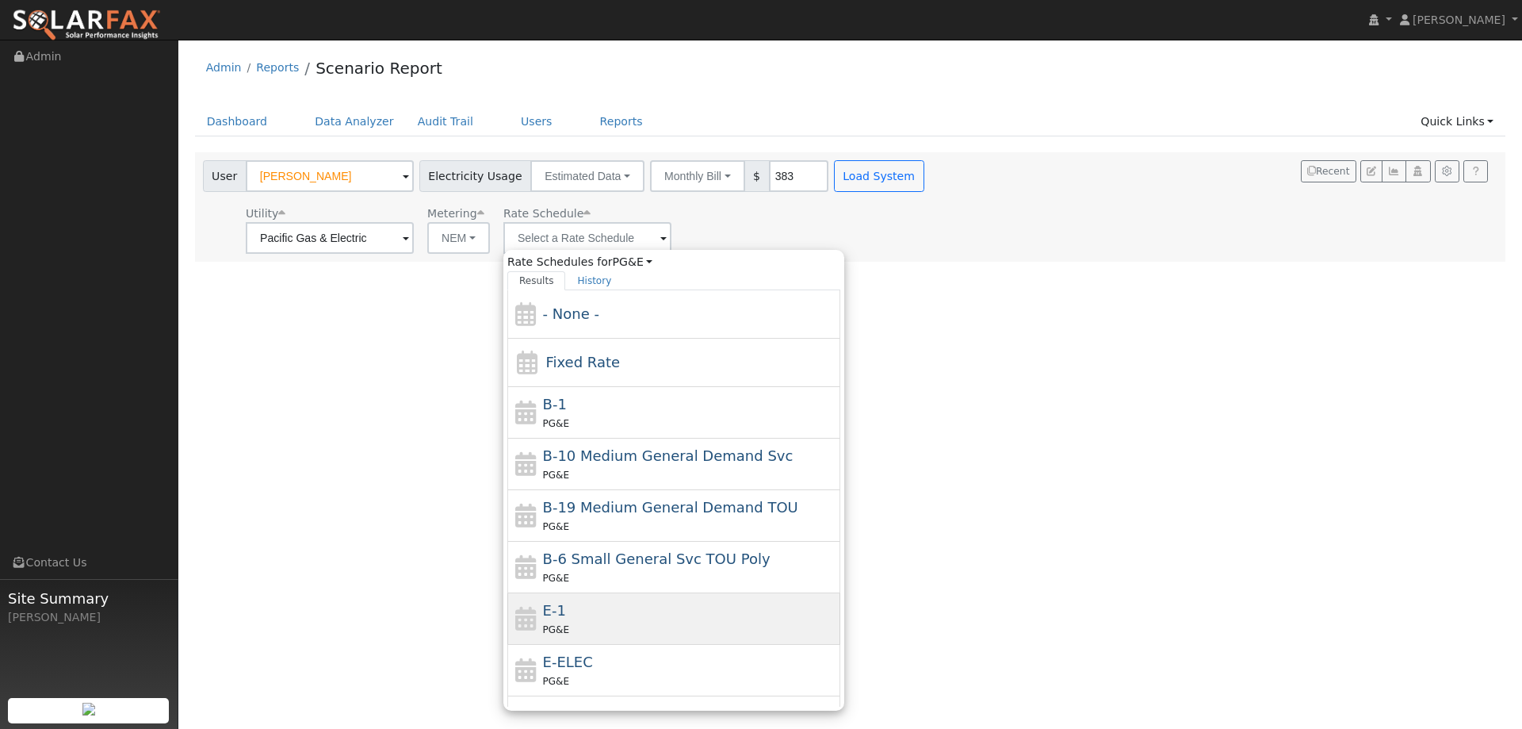
click at [578, 639] on div "E-1 PG&E" at bounding box center [673, 619] width 333 height 52
type input "E-1"
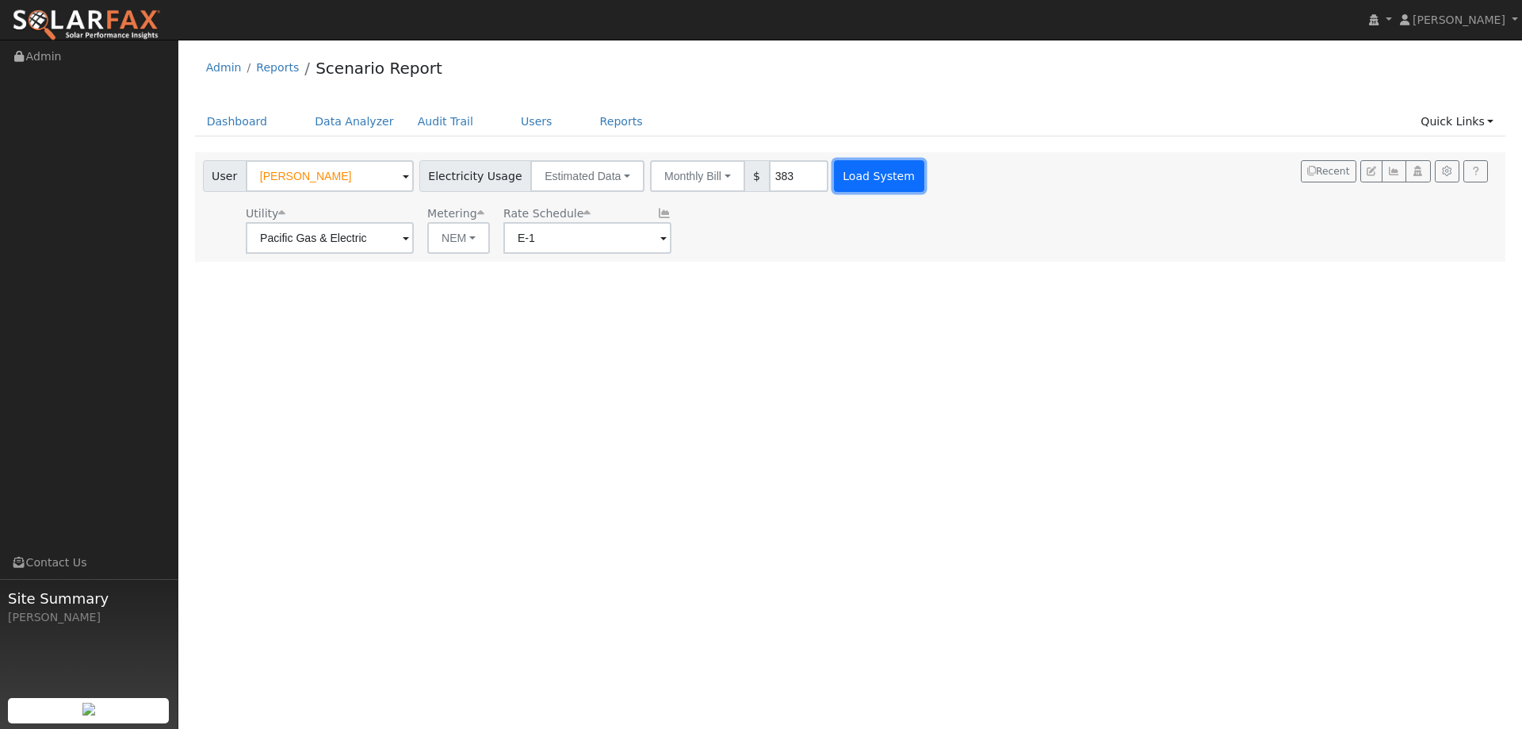
click at [834, 179] on button "Load System" at bounding box center [879, 176] width 90 height 32
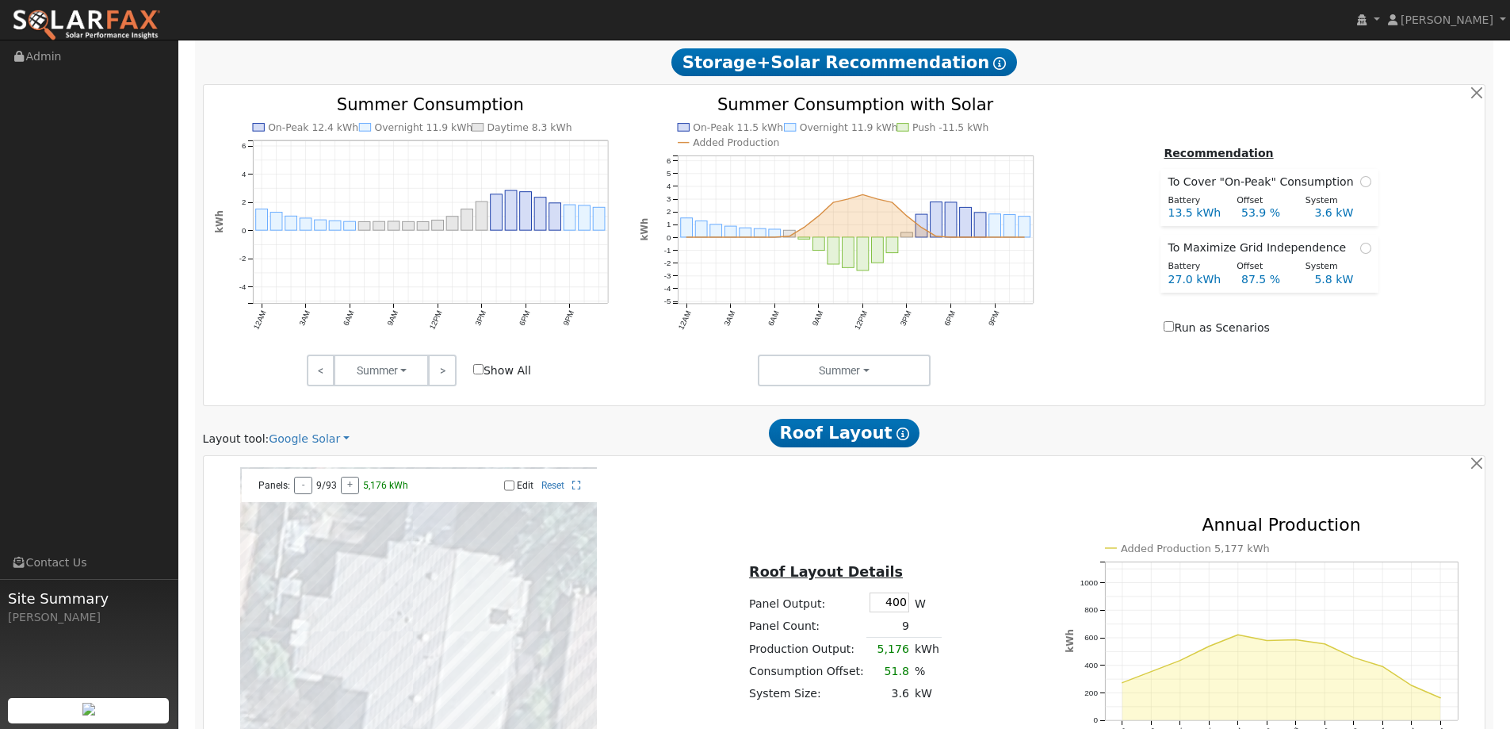
scroll to position [793, 0]
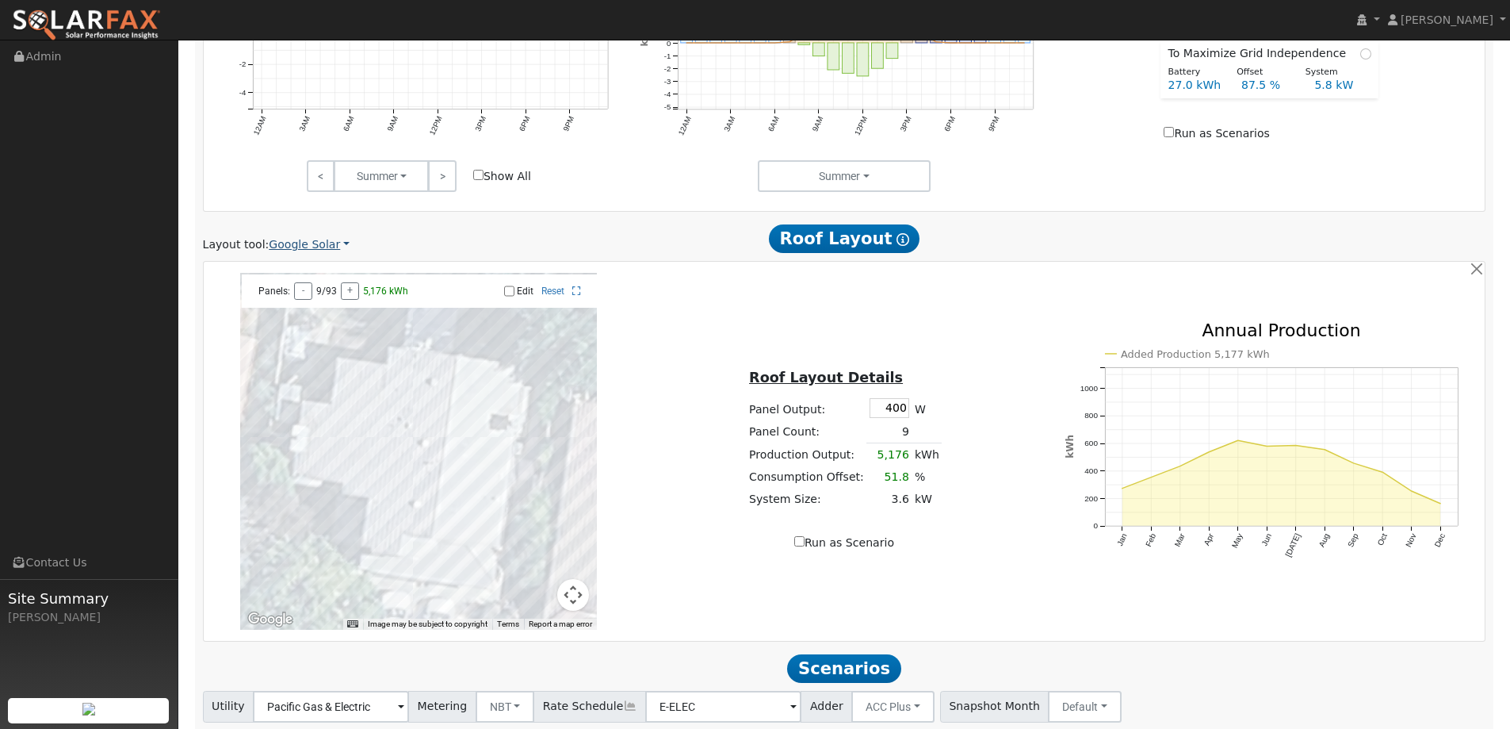
click at [314, 247] on link "Google Solar" at bounding box center [309, 244] width 81 height 17
click at [321, 316] on link "Aurora" at bounding box center [320, 317] width 110 height 22
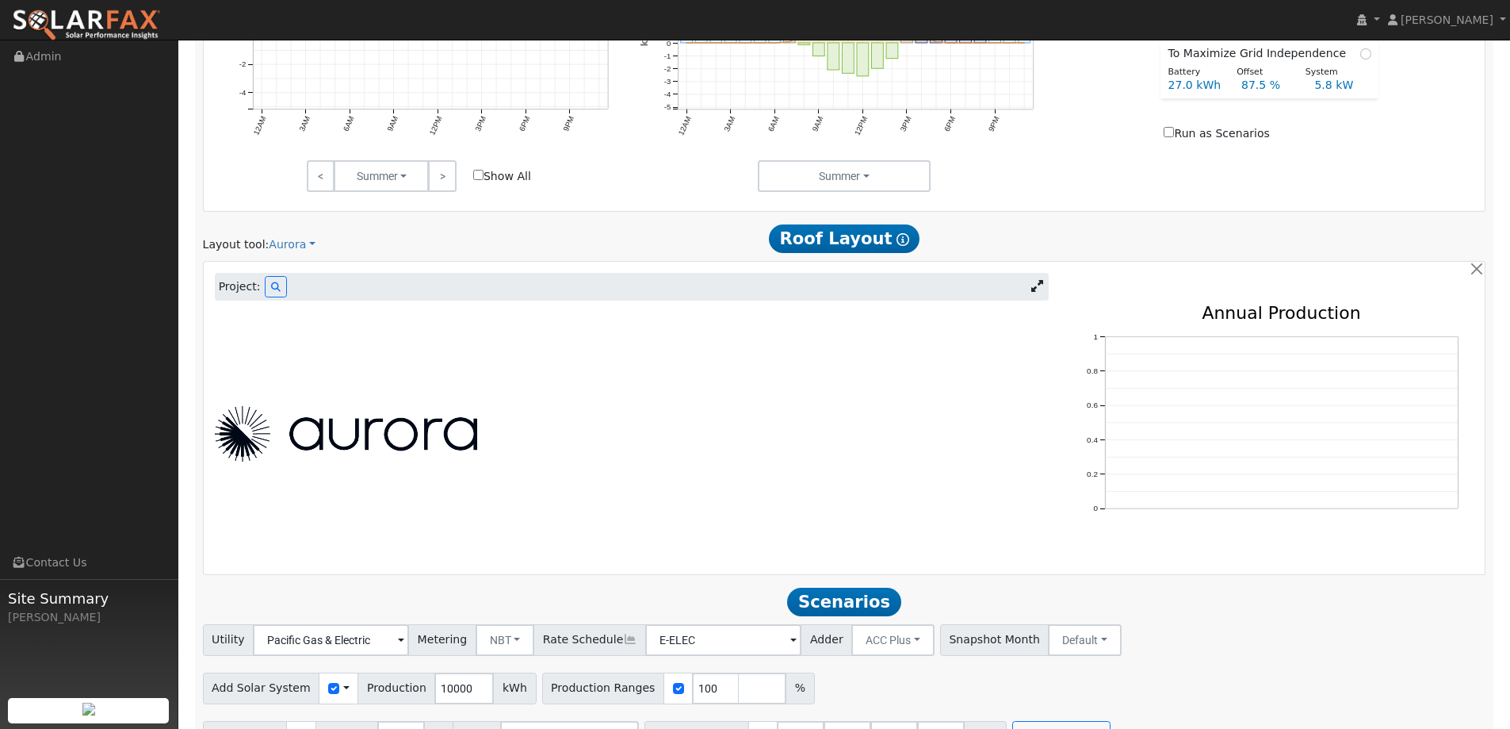
scroll to position [592, 0]
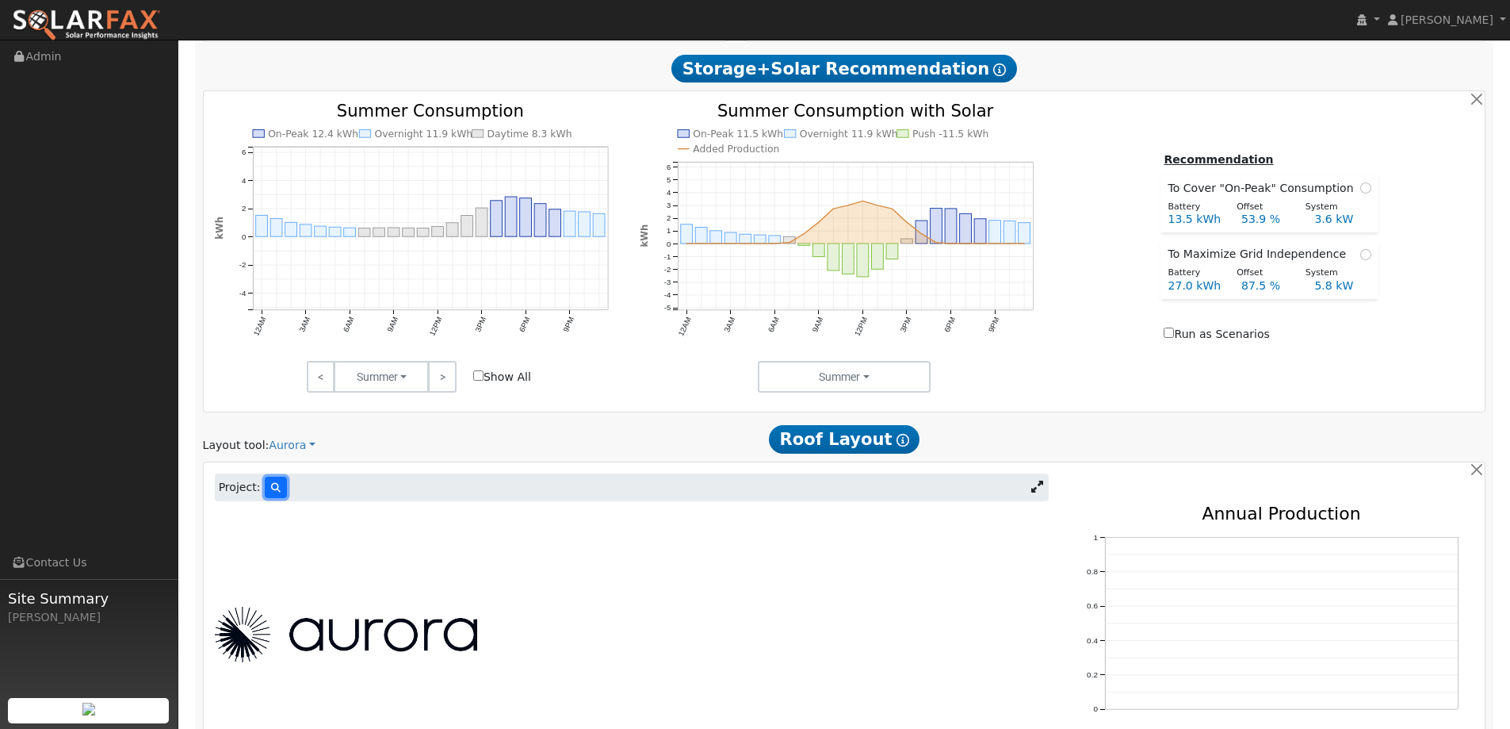
click at [273, 480] on button at bounding box center [276, 487] width 22 height 21
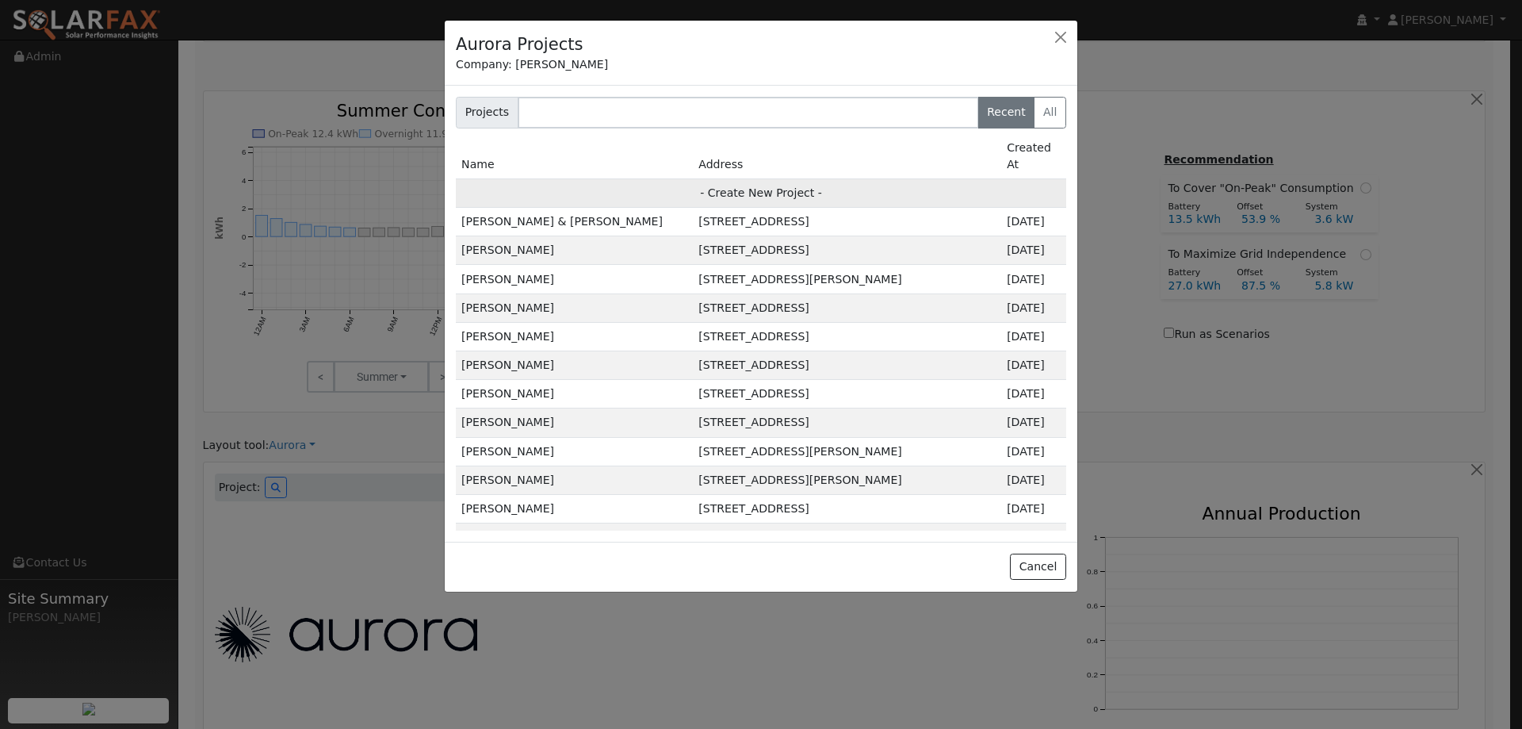
click at [741, 178] on td "- Create New Project -" at bounding box center [761, 192] width 610 height 29
type input "[PERSON_NAME]"
type input "[STREET_ADDRESS]"
type input "[GEOGRAPHIC_DATA]"
type input "CA"
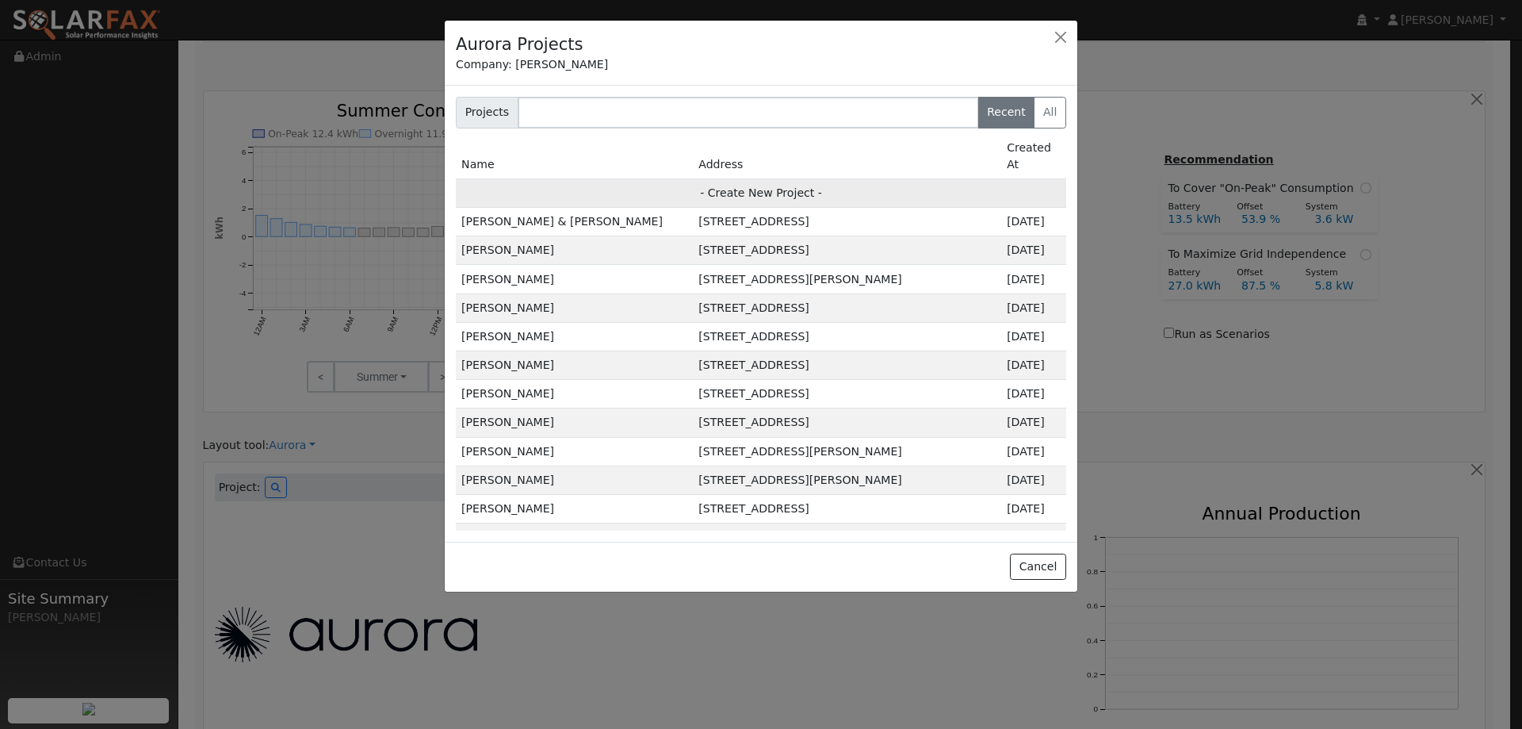
type input "95762"
type input "Design"
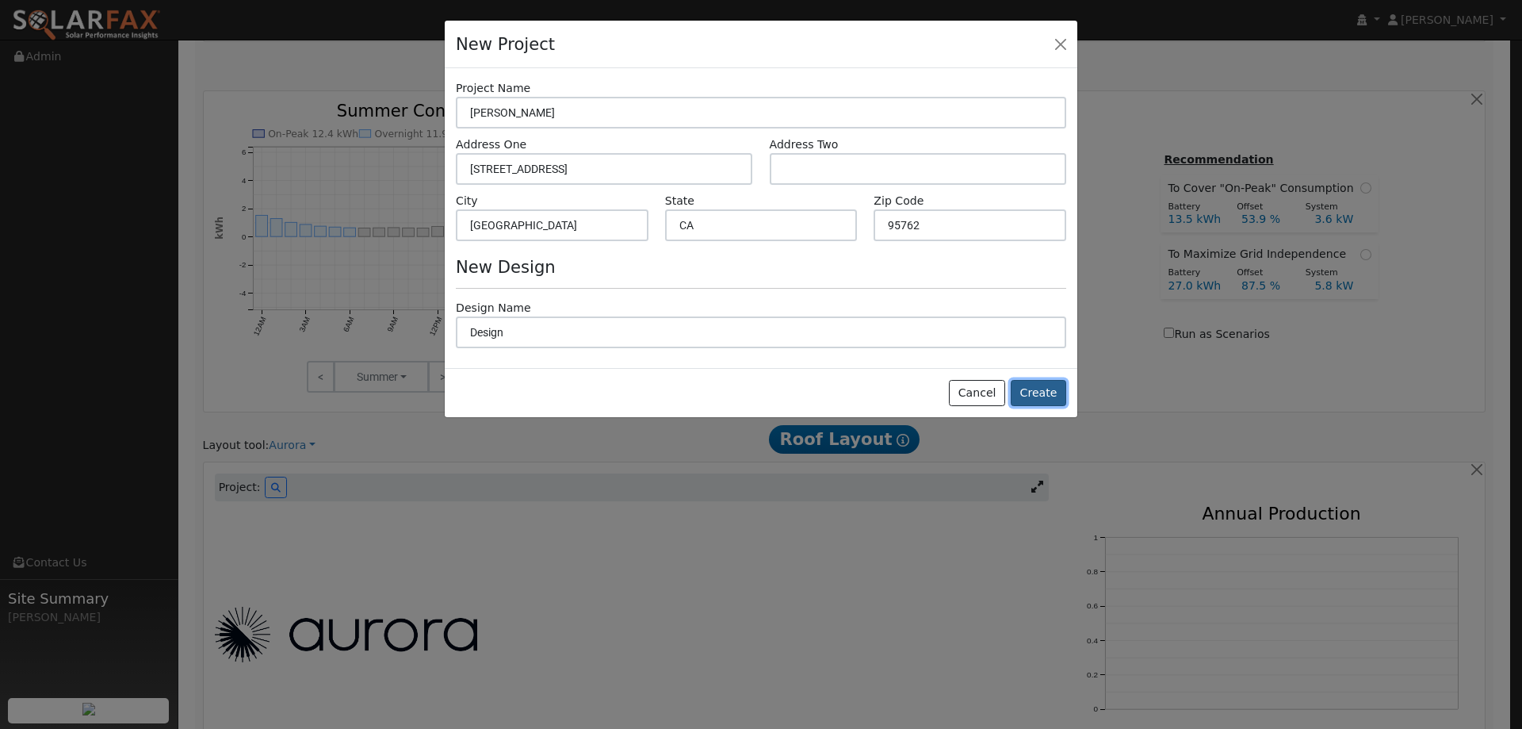
click at [1027, 401] on button "Create" at bounding box center [1038, 393] width 55 height 27
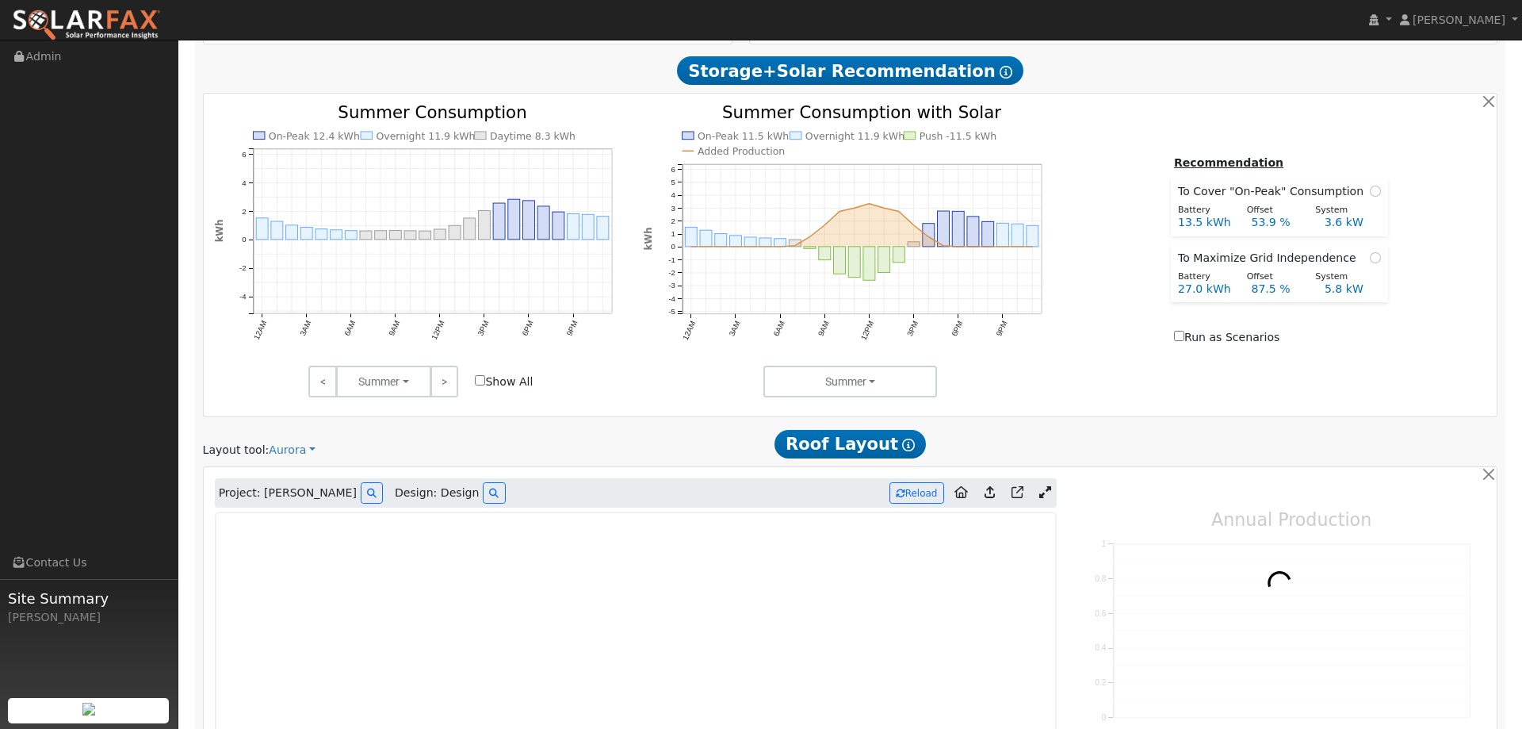
type input "0"
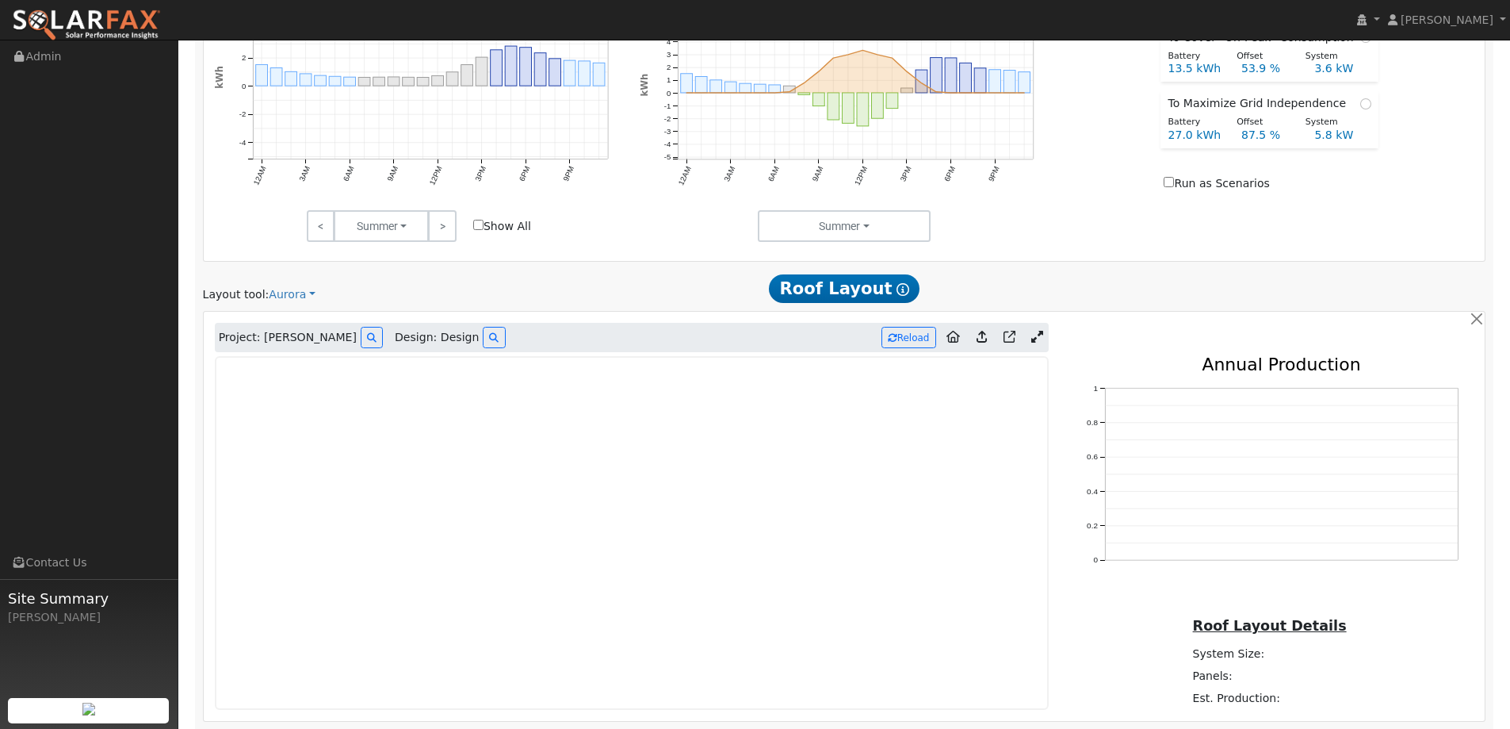
scroll to position [930, 0]
